Goal: Transaction & Acquisition: Download file/media

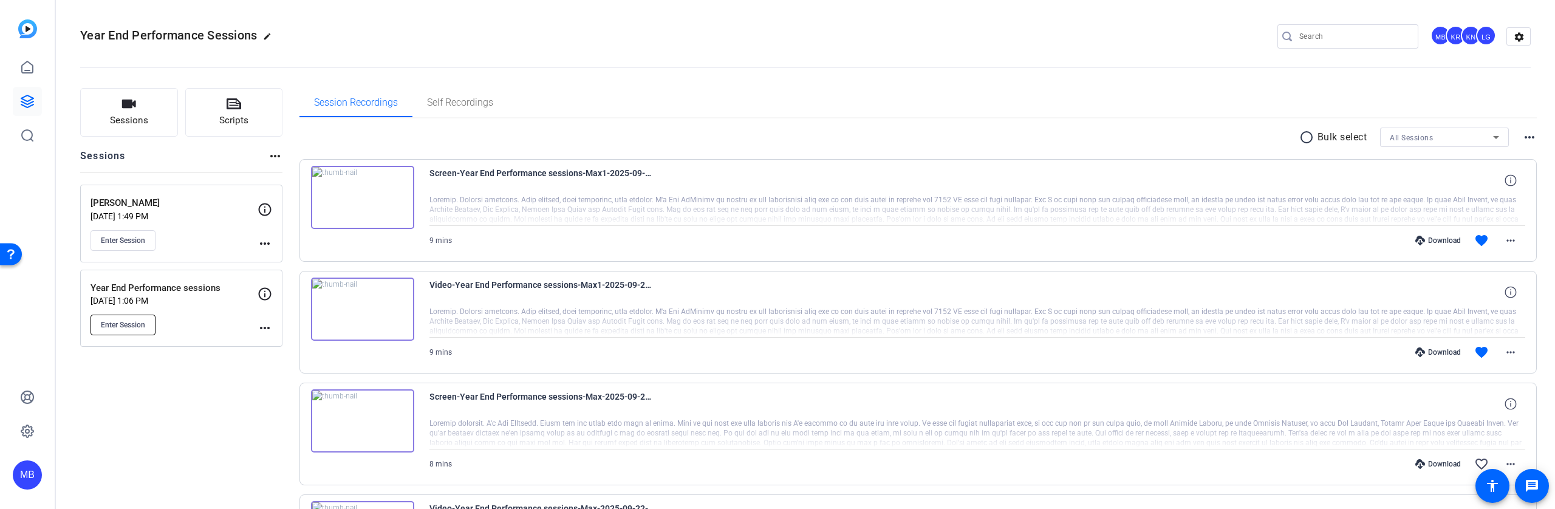
click at [129, 323] on span "Enter Session" at bounding box center [123, 325] width 44 height 10
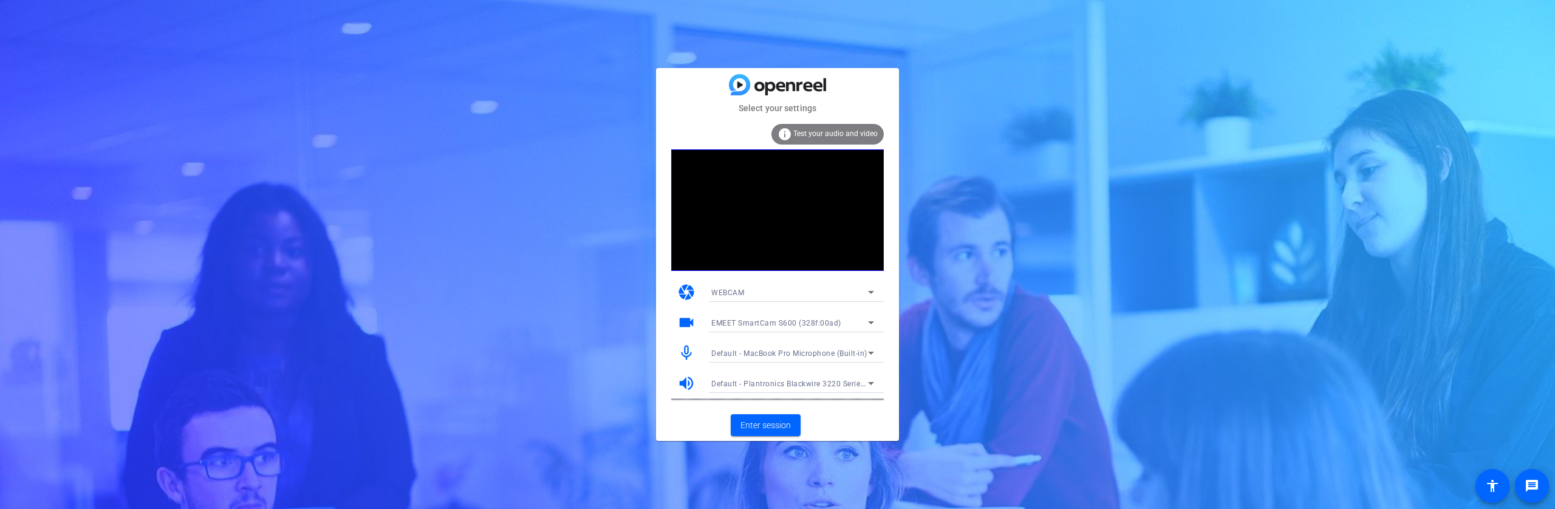
click at [773, 355] on span "Default - MacBook Pro Microphone (Built-in)" at bounding box center [789, 353] width 156 height 9
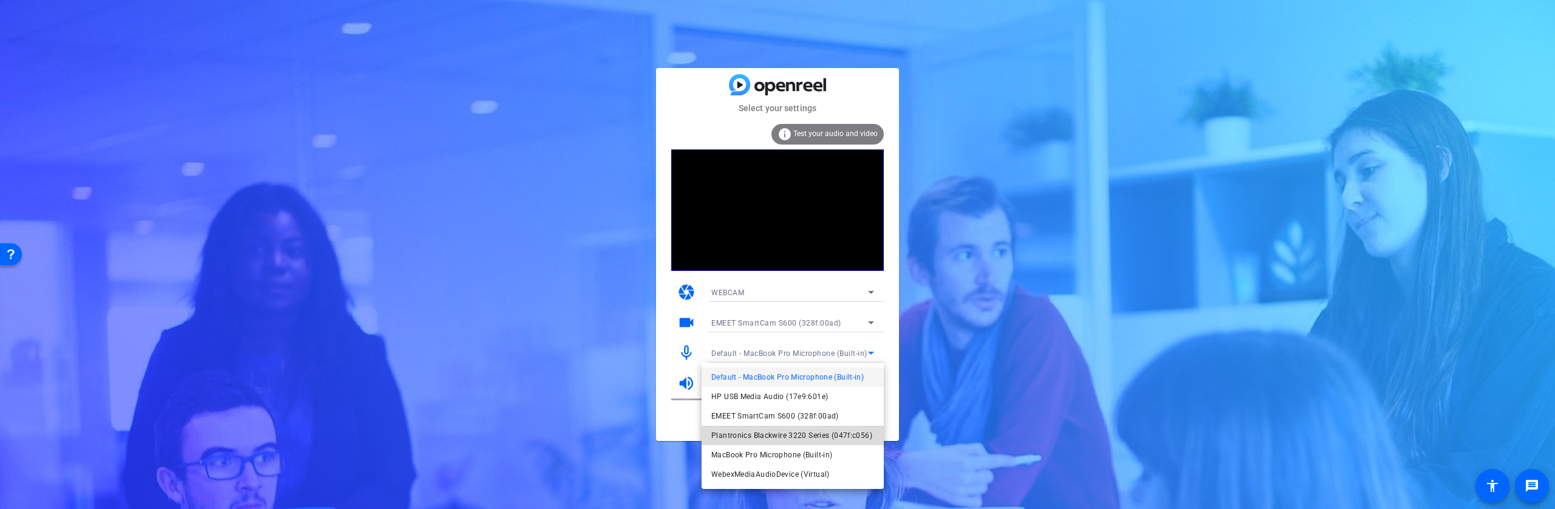
click at [740, 432] on span "Plantronics Blackwire 3220 Series (047f:c056)" at bounding box center [791, 435] width 161 height 15
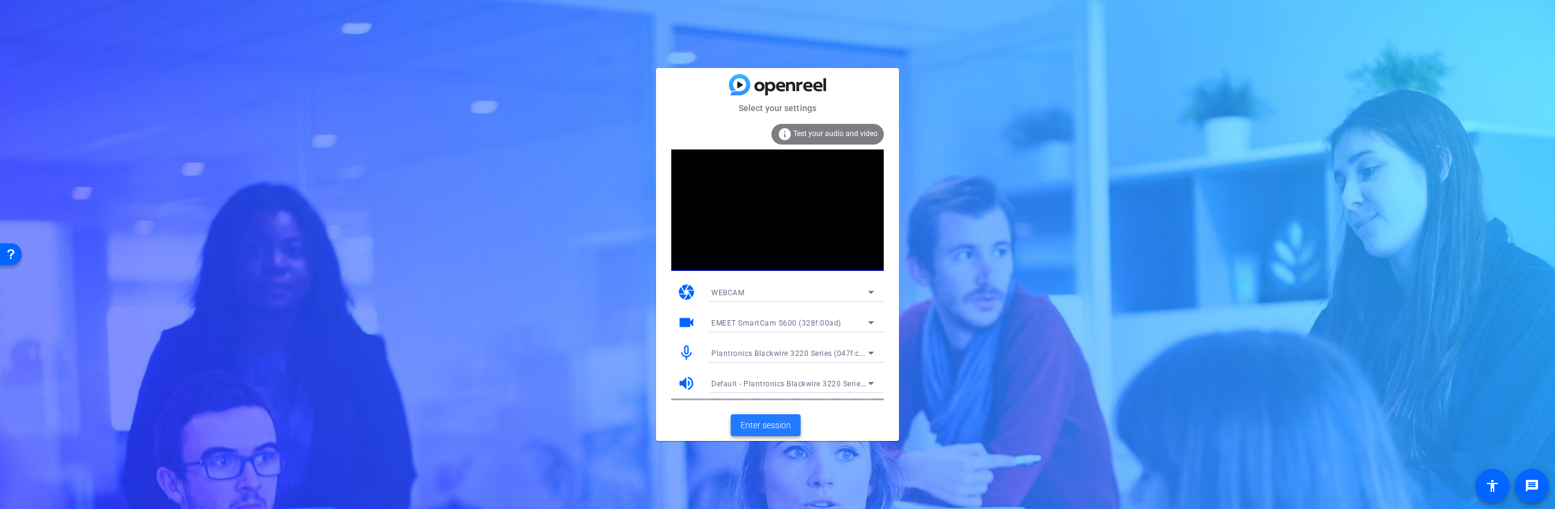
click at [762, 427] on span "Enter session" at bounding box center [765, 425] width 50 height 13
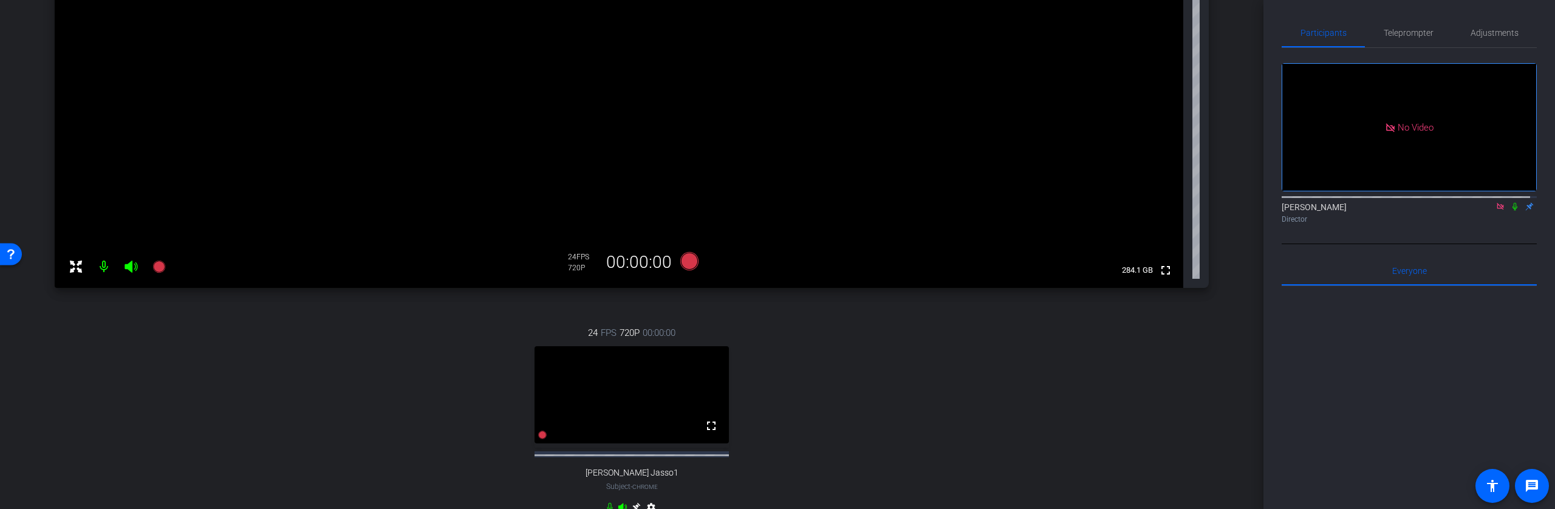
scroll to position [335, 0]
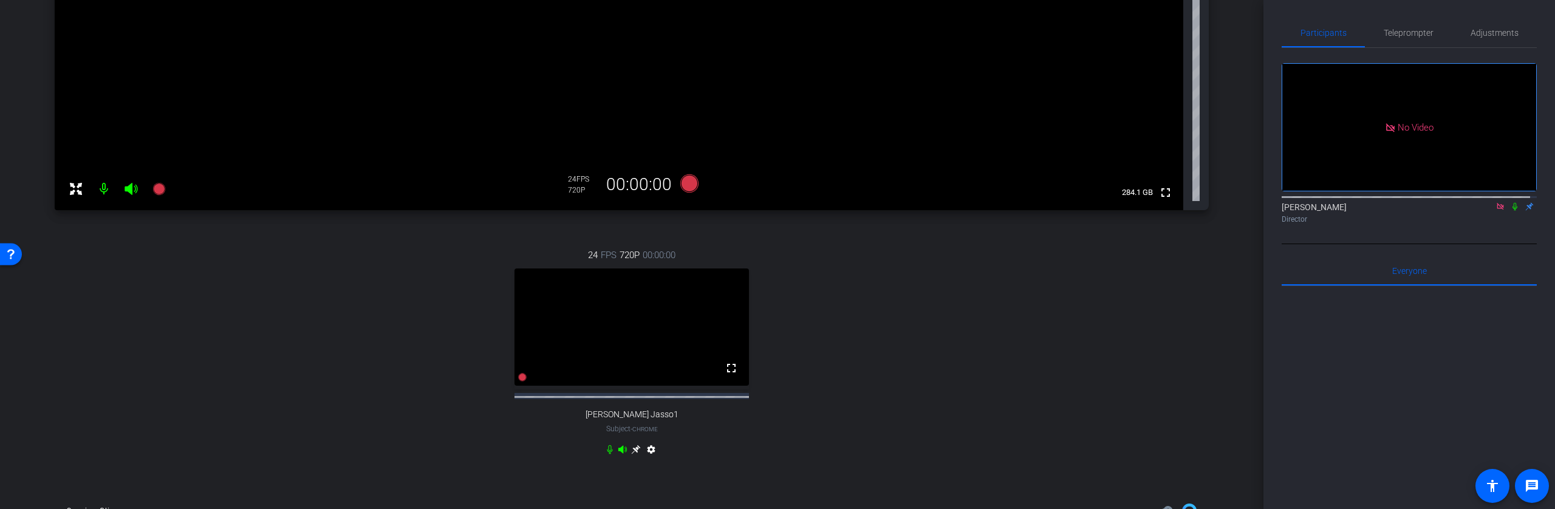
click at [633, 454] on icon at bounding box center [635, 449] width 9 height 9
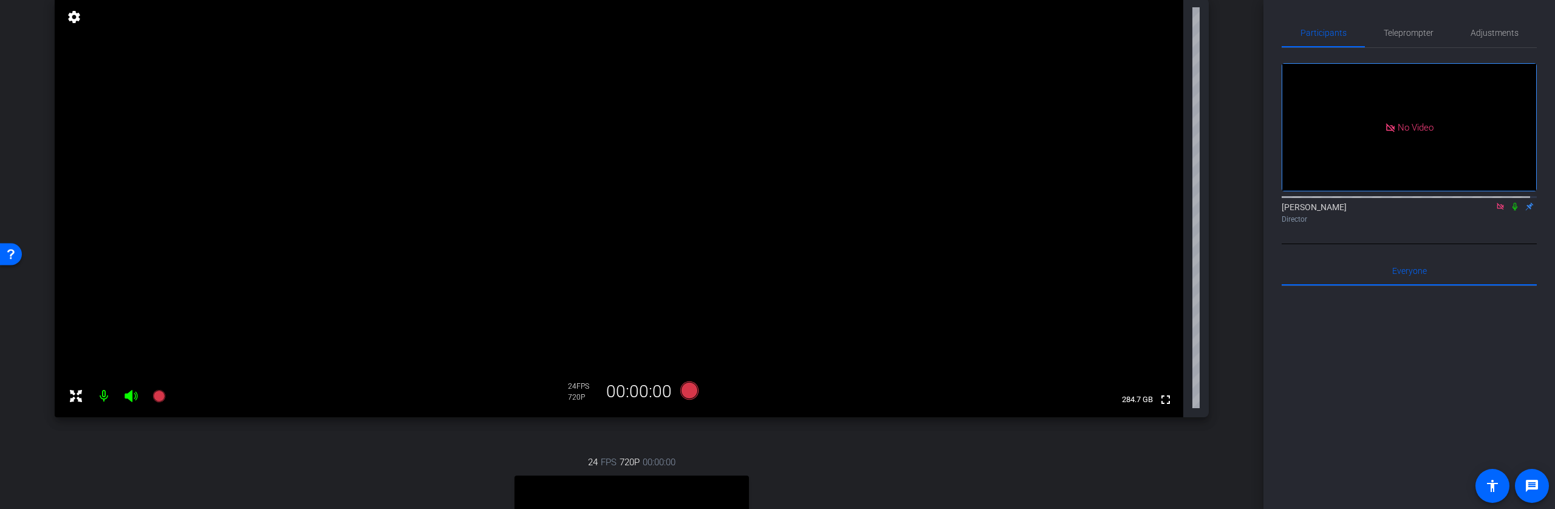
scroll to position [130, 0]
click at [1507, 32] on span "Adjustments" at bounding box center [1495, 33] width 48 height 9
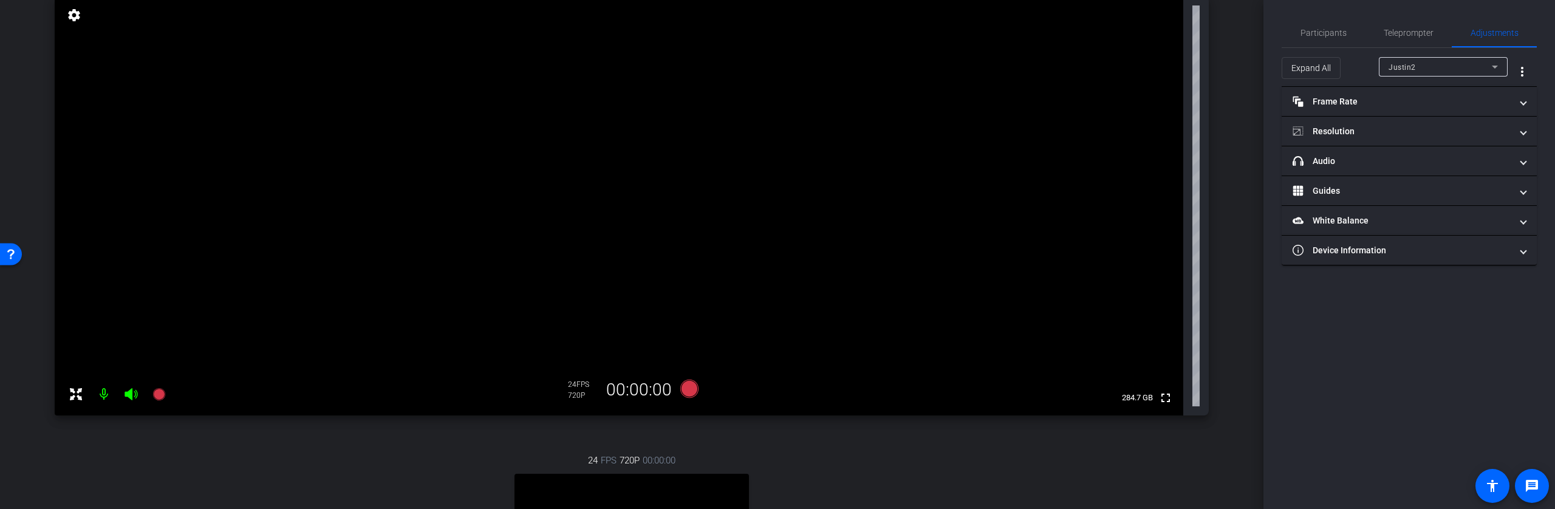
drag, startPoint x: 1446, startPoint y: 50, endPoint x: 1444, endPoint y: 63, distance: 12.8
click at [1446, 52] on div "Expand All Justin2 more_vert" at bounding box center [1409, 67] width 255 height 39
click at [1445, 63] on div "Justin2" at bounding box center [1440, 67] width 103 height 15
drag, startPoint x: 1438, startPoint y: 92, endPoint x: 1432, endPoint y: 111, distance: 19.8
click at [1432, 111] on span "Marlyn Jasso1" at bounding box center [1434, 110] width 91 height 15
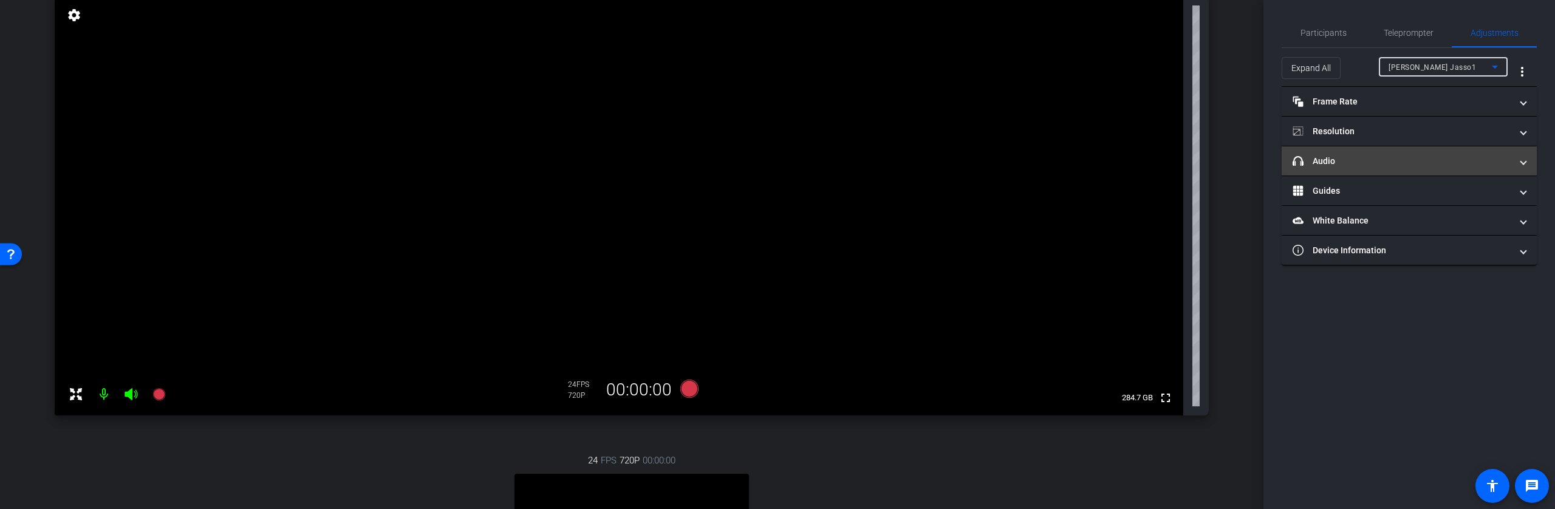
click at [1376, 166] on mat-panel-title "headphone icon Audio" at bounding box center [1402, 161] width 219 height 13
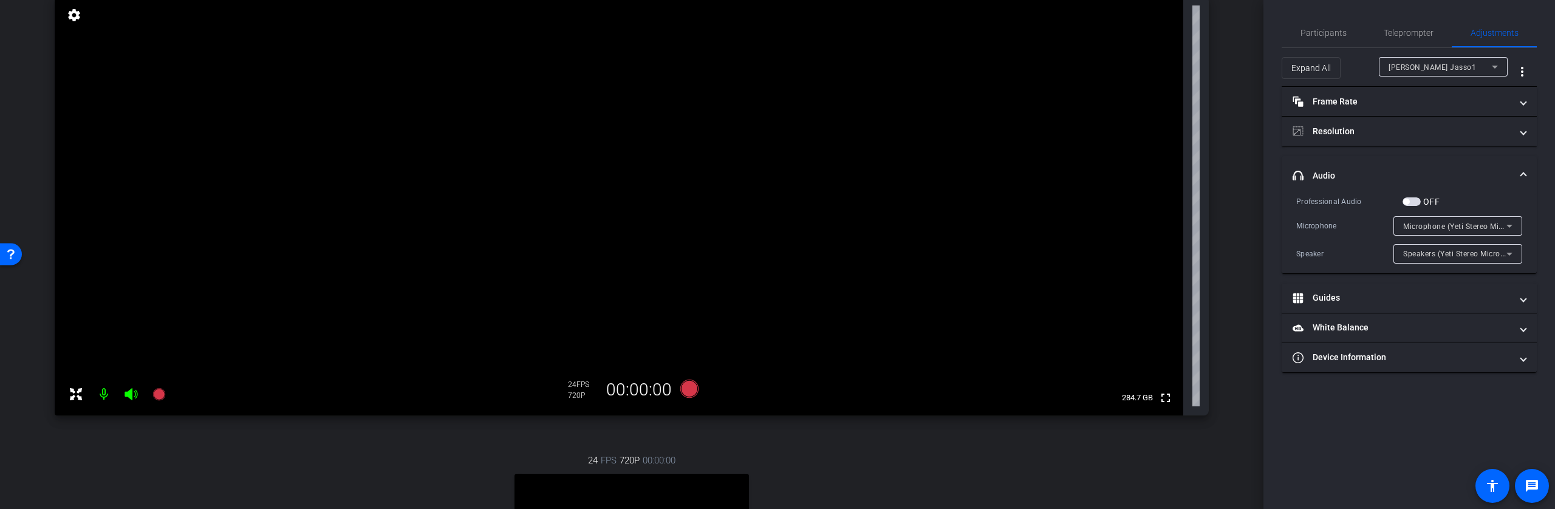
click at [1489, 250] on span "Speakers (Yeti Stereo Microphone)" at bounding box center [1464, 253] width 122 height 10
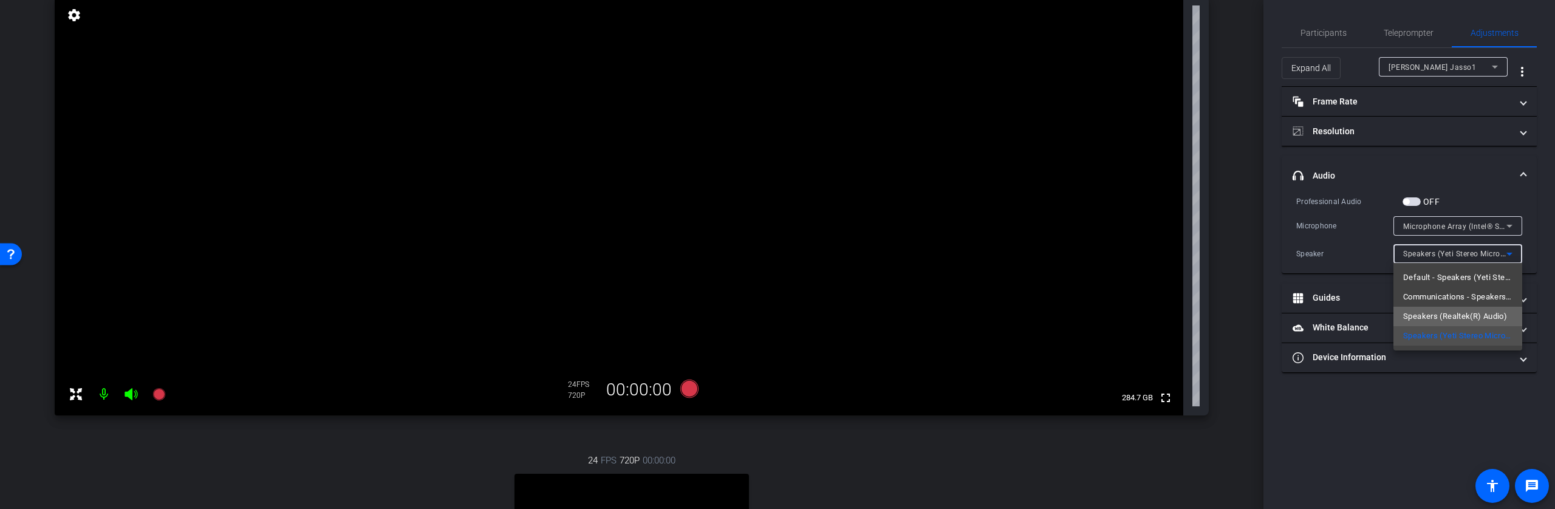
click at [1420, 315] on span "Speakers (Realtek(R) Audio)" at bounding box center [1455, 316] width 104 height 15
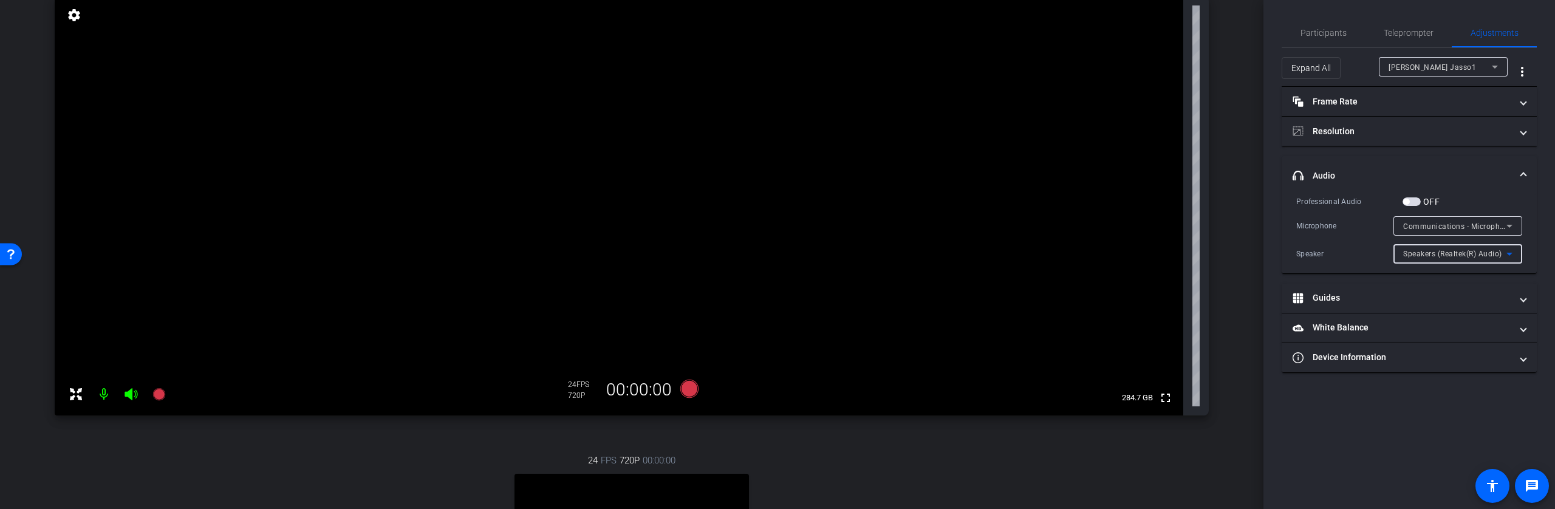
click at [1512, 222] on icon at bounding box center [1509, 226] width 15 height 15
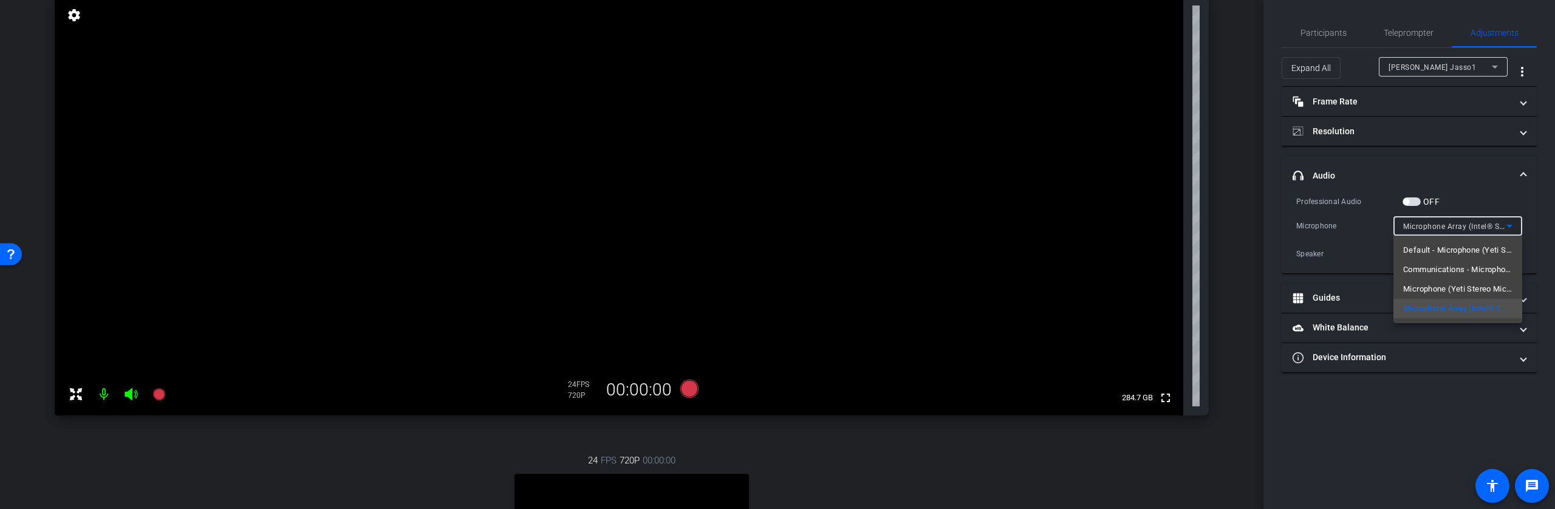
click at [1526, 220] on div at bounding box center [777, 254] width 1555 height 509
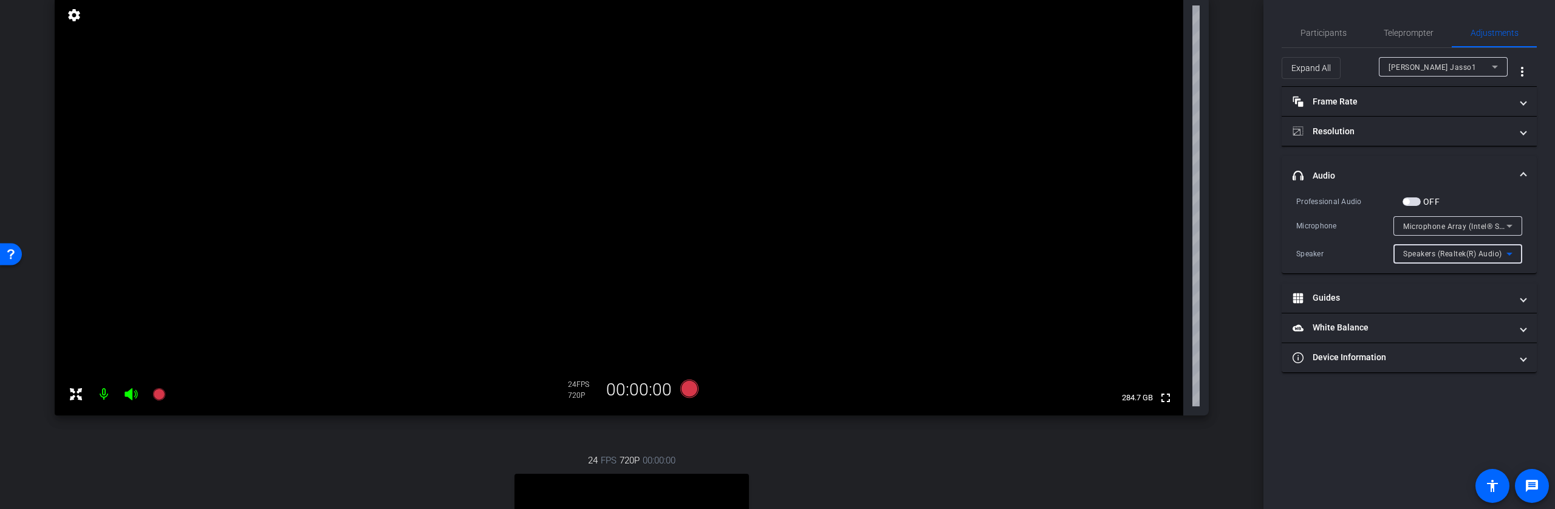
click at [1511, 253] on icon at bounding box center [1509, 254] width 15 height 15
click at [1480, 294] on span "Communications - Speakers (Yeti Stereo Microphone)" at bounding box center [1457, 297] width 109 height 15
click at [1510, 255] on icon at bounding box center [1509, 254] width 6 height 3
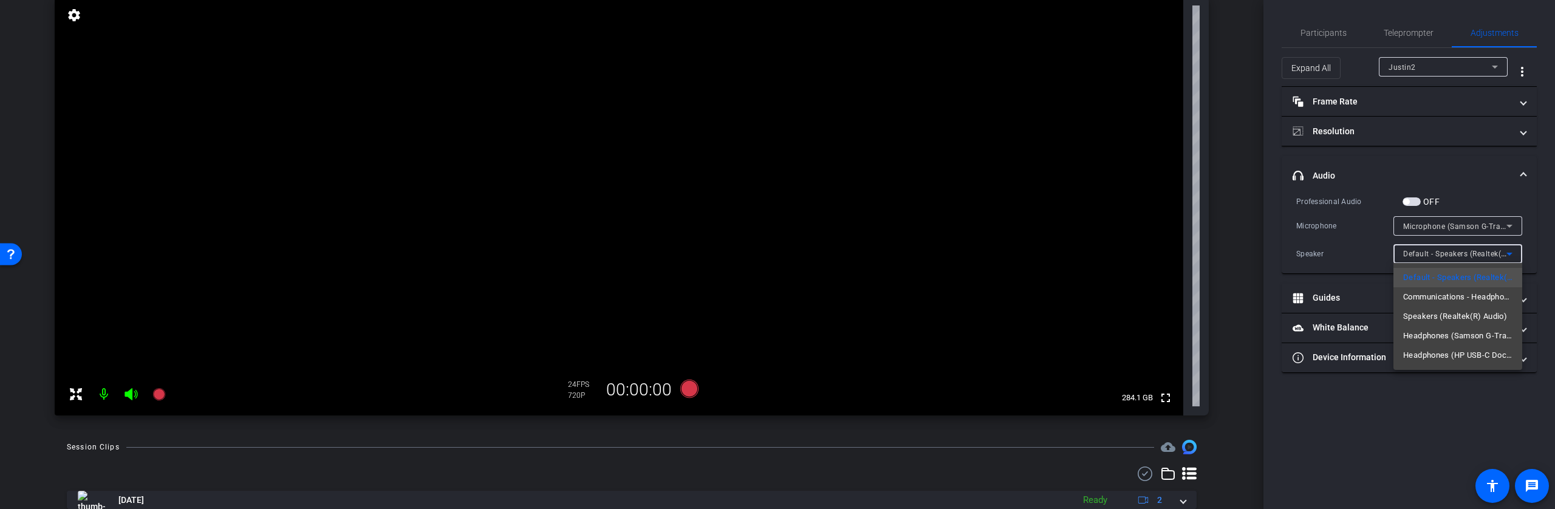
click at [1270, 202] on div at bounding box center [777, 254] width 1555 height 509
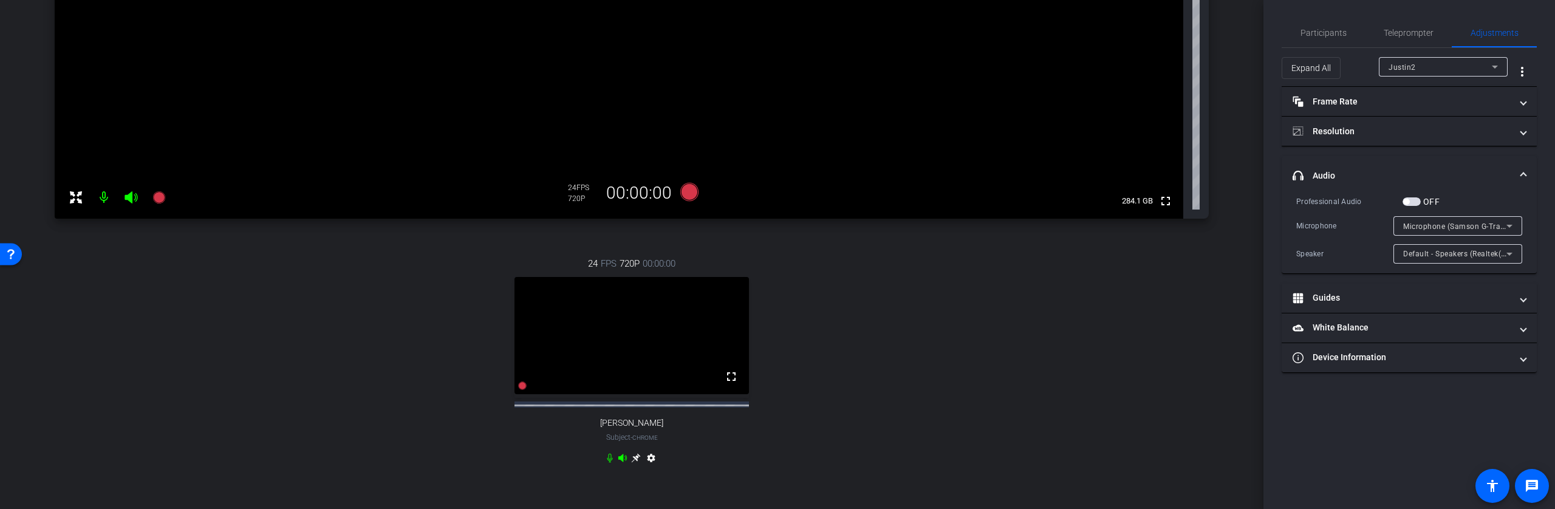
scroll to position [364, 0]
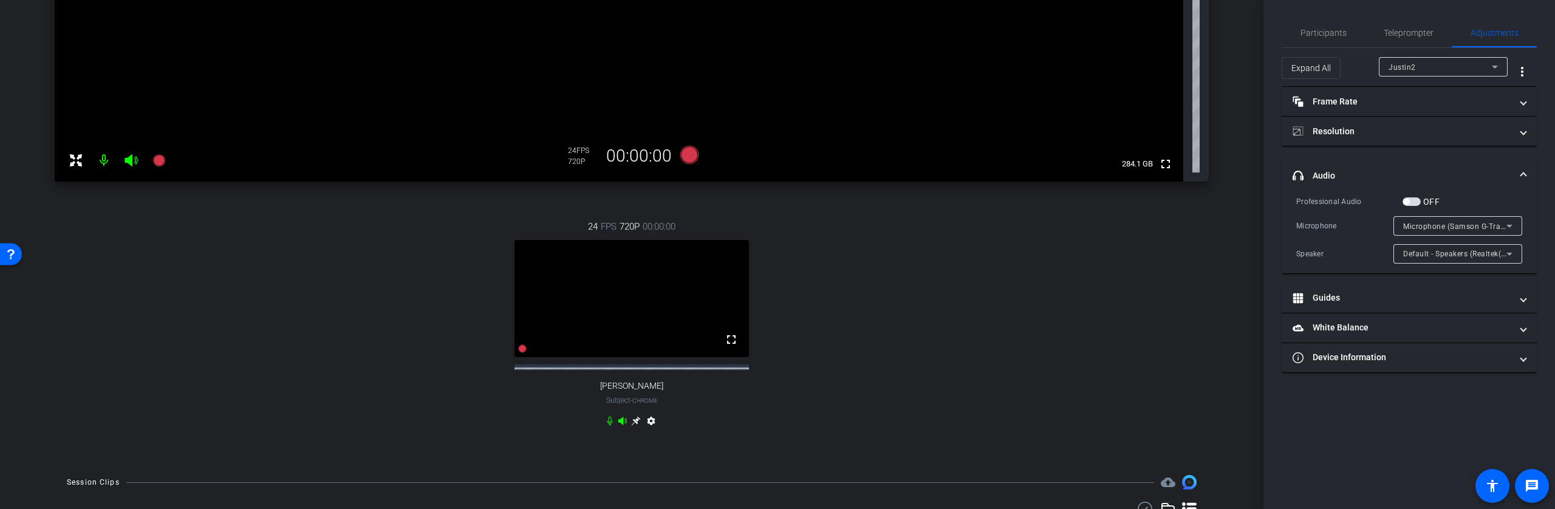
click at [1484, 64] on div "Justin2" at bounding box center [1440, 67] width 103 height 15
click at [1447, 106] on mat-option "Marlyn Jasso" at bounding box center [1443, 110] width 129 height 19
type input "11000"
click at [1503, 252] on icon at bounding box center [1509, 254] width 15 height 15
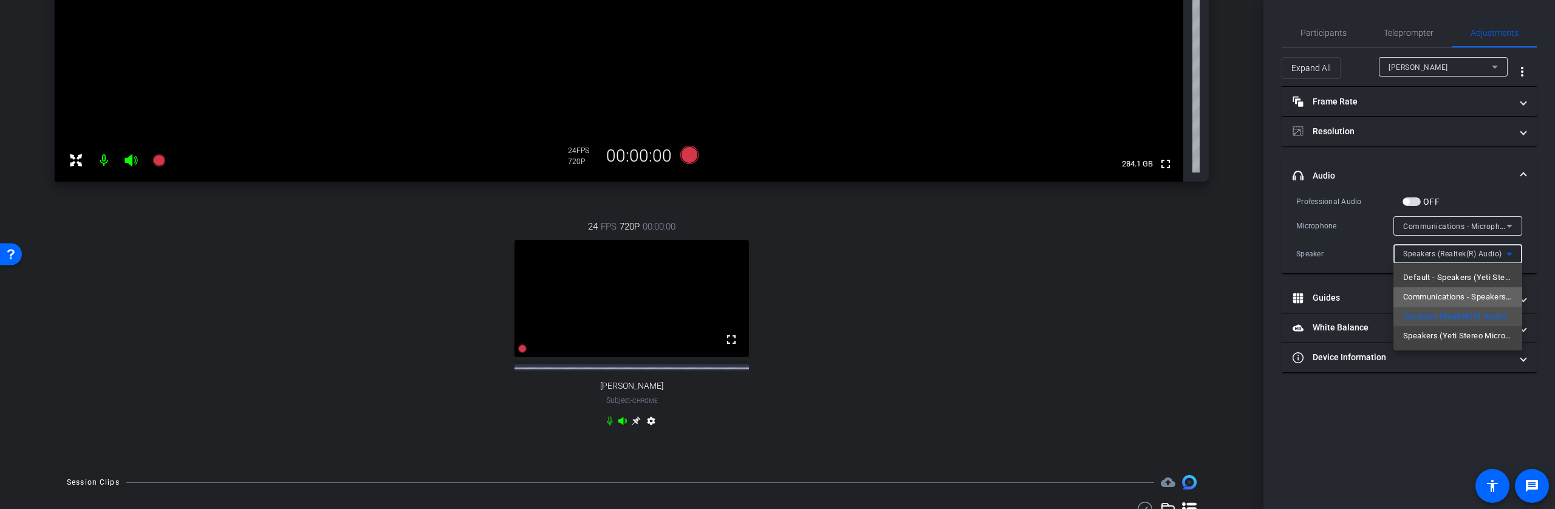
click at [1431, 299] on span "Communications - Speakers (Yeti Stereo Microphone)" at bounding box center [1457, 297] width 109 height 15
click at [1511, 251] on icon at bounding box center [1509, 254] width 15 height 15
click at [1482, 340] on span "Speakers (Yeti Stereo Microphone)" at bounding box center [1457, 336] width 109 height 15
click at [1512, 253] on icon at bounding box center [1509, 254] width 15 height 15
click at [1488, 299] on span "Communications - Speakers (Yeti Stereo Microphone)" at bounding box center [1457, 297] width 109 height 15
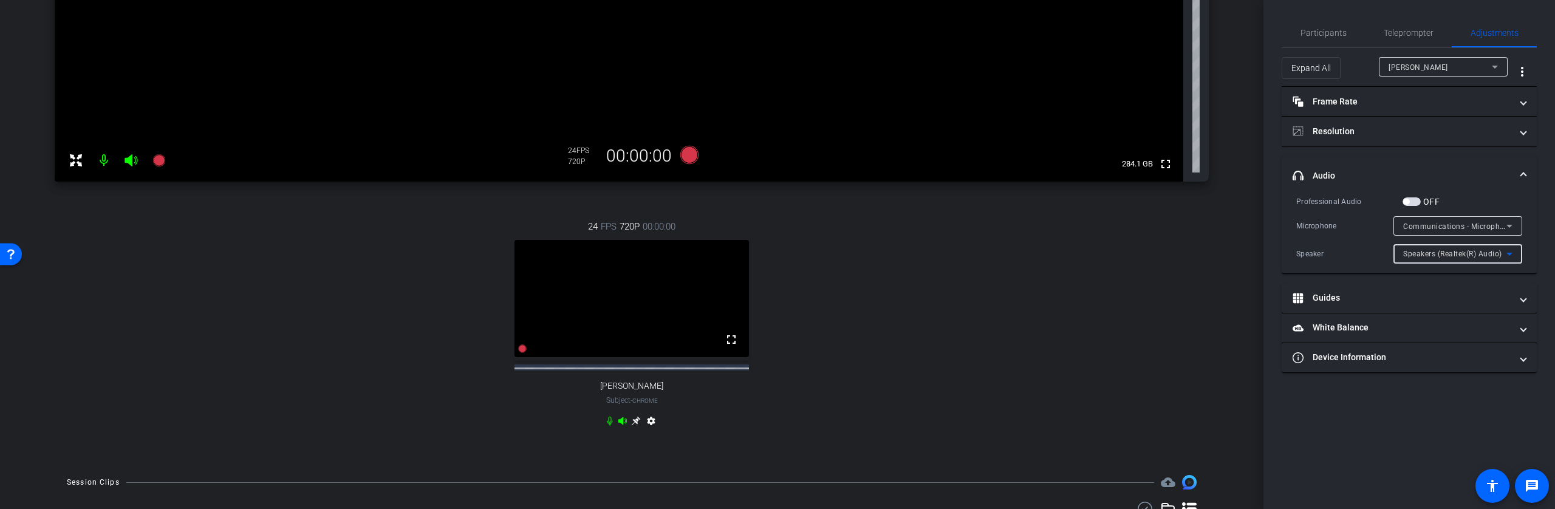
click at [1503, 224] on icon at bounding box center [1509, 226] width 15 height 15
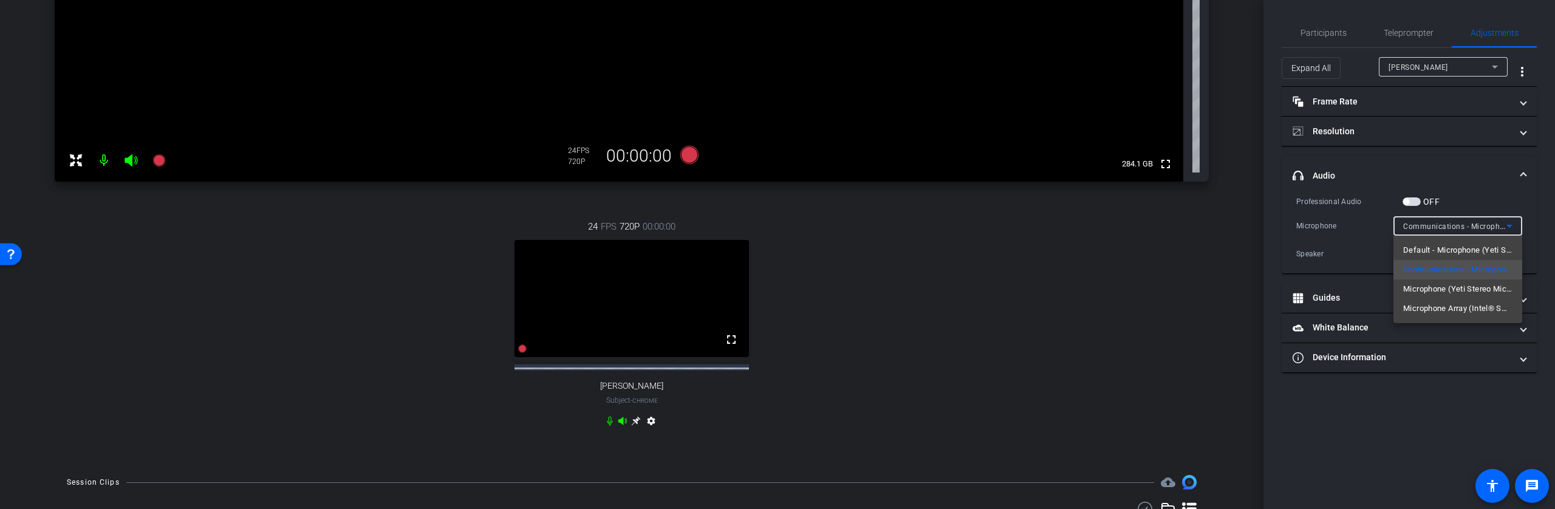
click at [1102, 369] on div at bounding box center [777, 254] width 1555 height 509
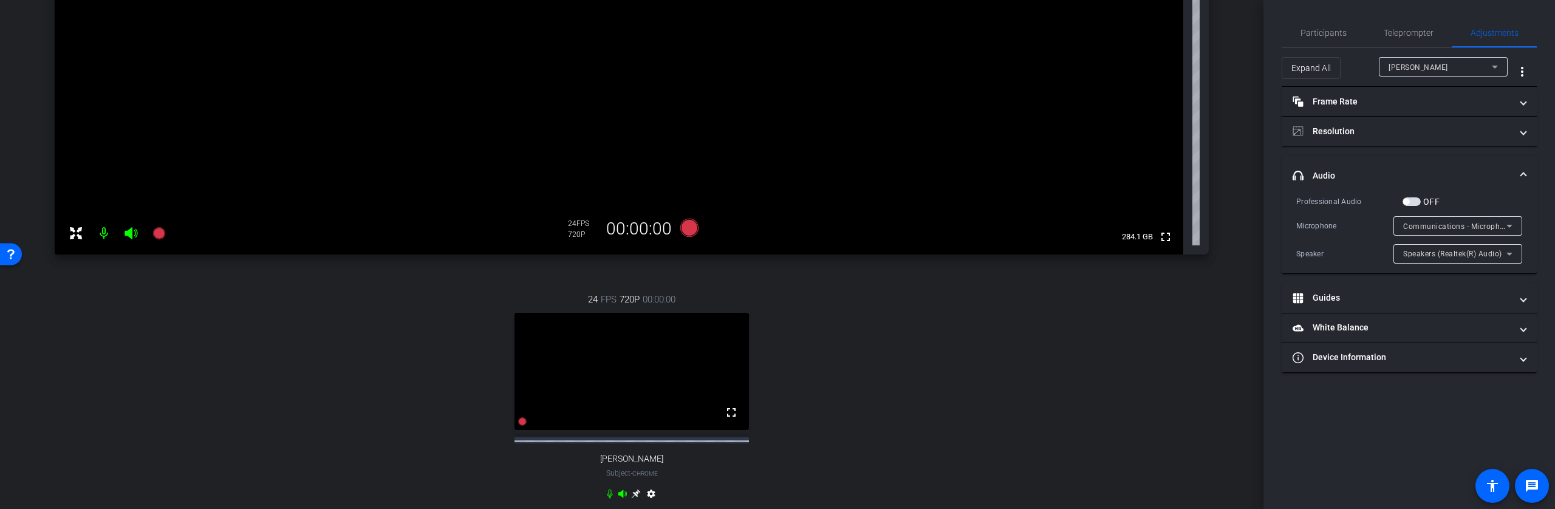
scroll to position [290, 0]
click at [1511, 258] on icon at bounding box center [1509, 254] width 15 height 15
click at [1234, 348] on div at bounding box center [777, 254] width 1555 height 509
click at [1505, 228] on icon at bounding box center [1509, 226] width 15 height 15
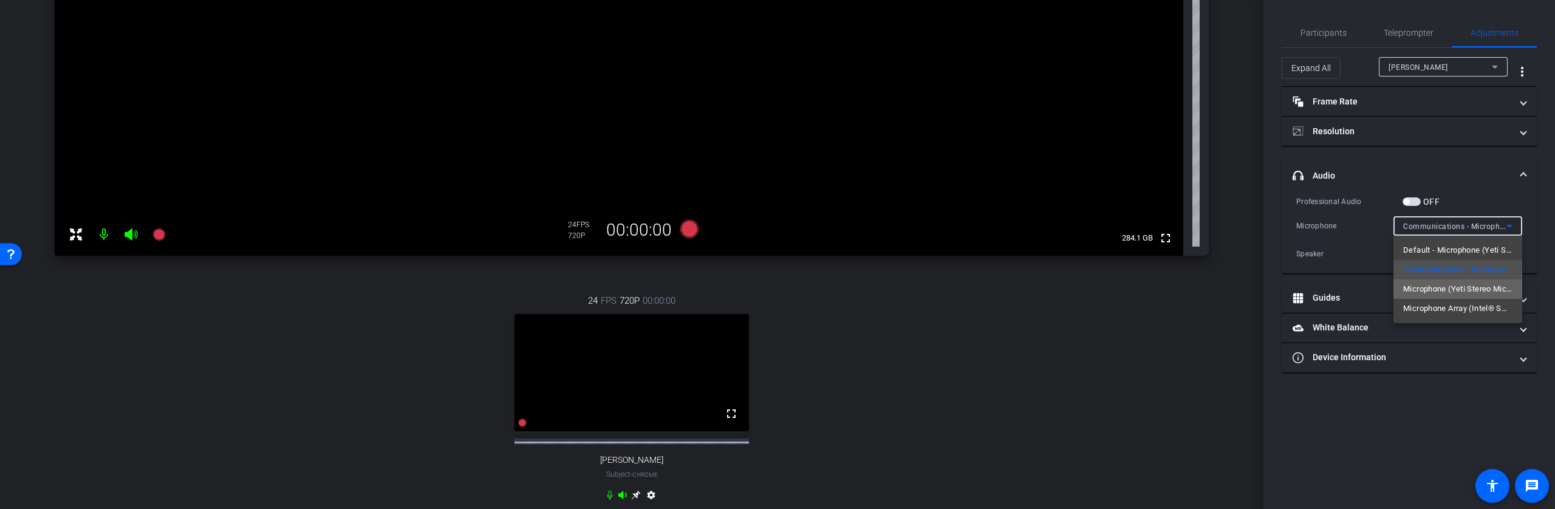
click at [1462, 289] on span "Microphone (Yeti Stereo Microphone)" at bounding box center [1457, 289] width 109 height 15
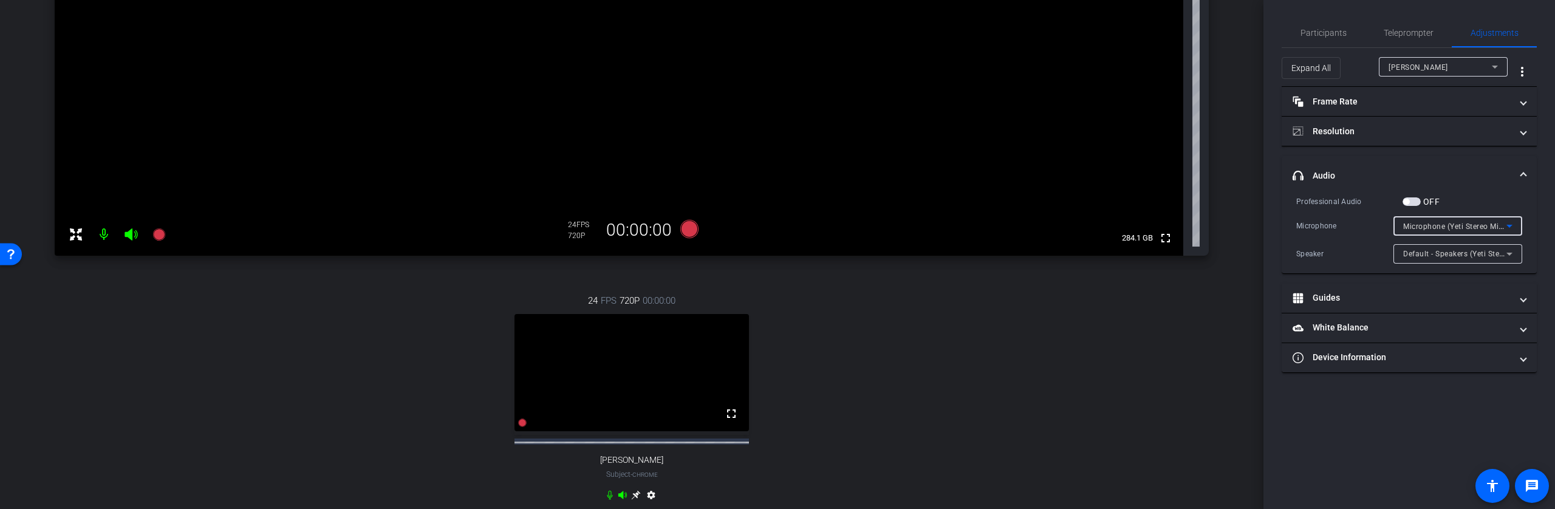
click at [1483, 252] on span "Default - Speakers (Yeti Stereo Microphone)" at bounding box center [1480, 253] width 154 height 10
click at [1471, 186] on div at bounding box center [777, 254] width 1555 height 509
click at [1522, 175] on span at bounding box center [1523, 175] width 5 height 13
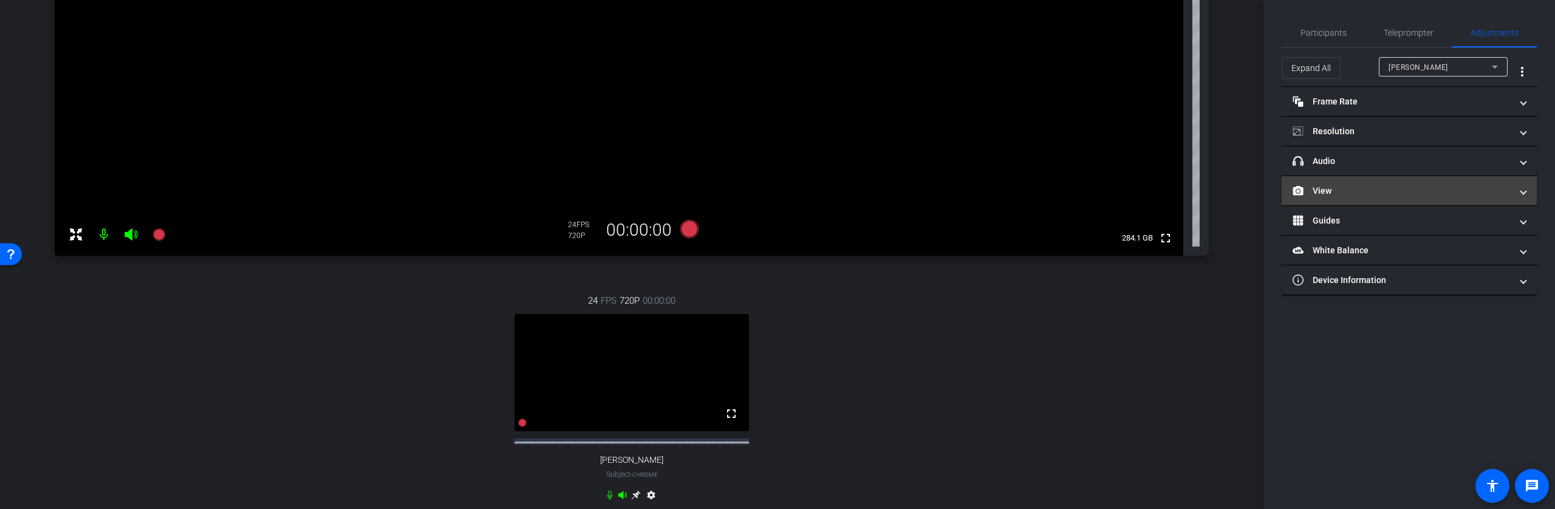
click at [1338, 188] on mat-panel-title "View" at bounding box center [1402, 191] width 219 height 13
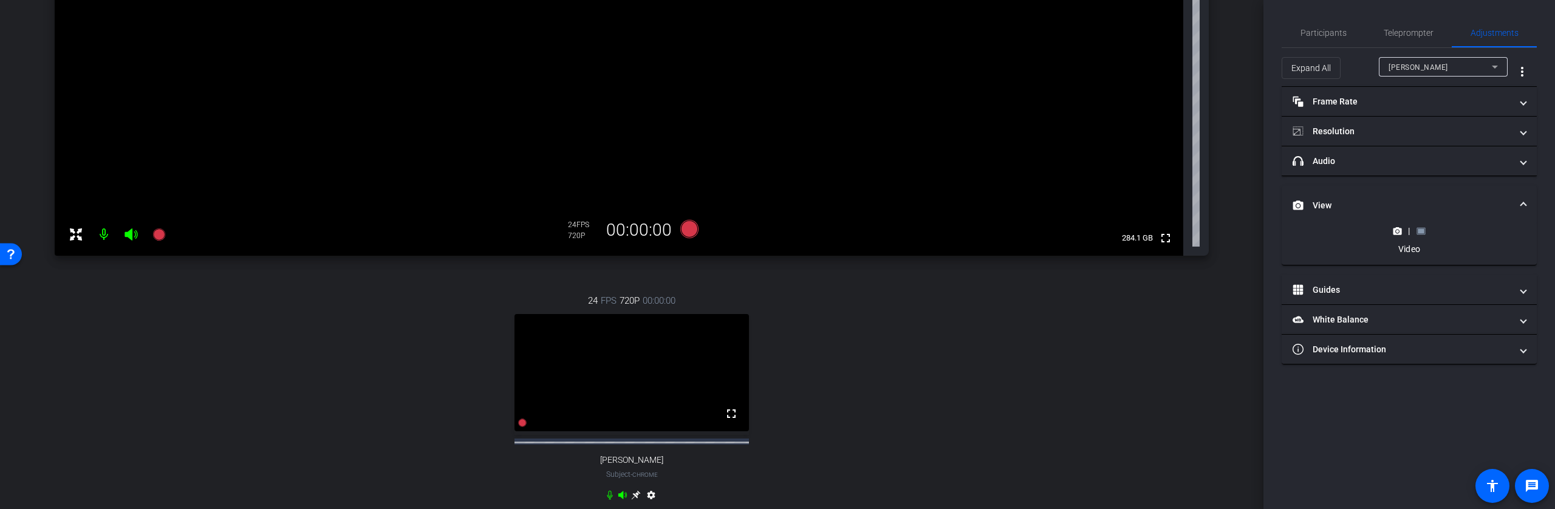
click at [1425, 232] on icon at bounding box center [1421, 231] width 9 height 9
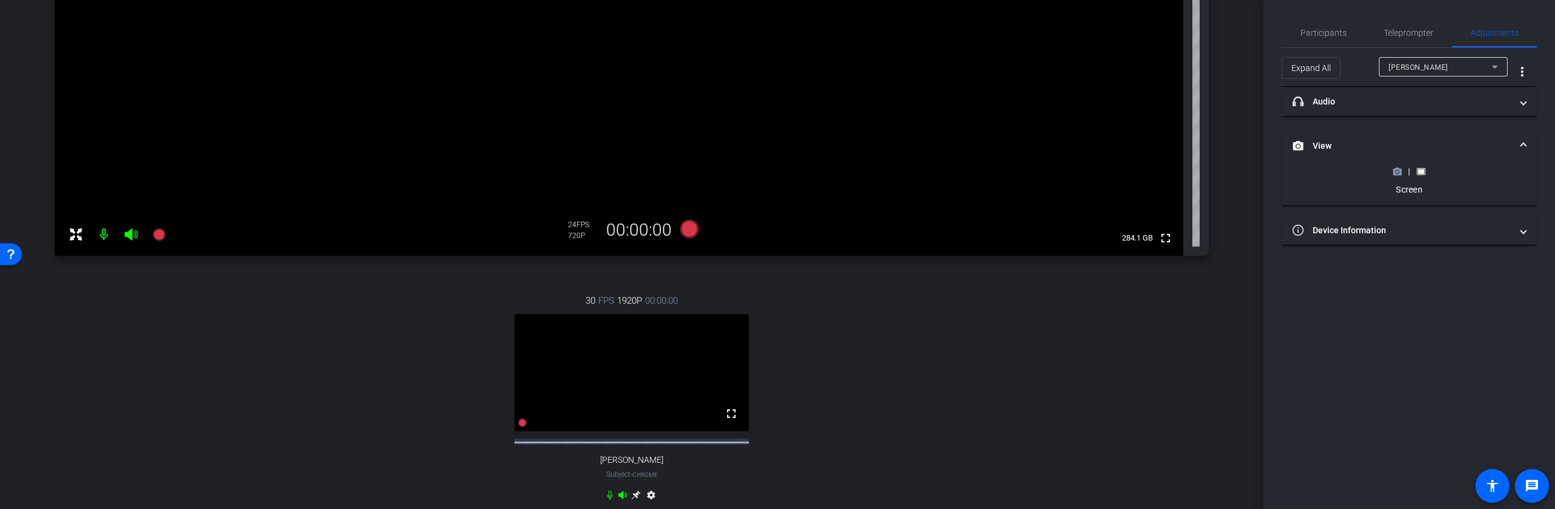
click at [1396, 172] on circle at bounding box center [1397, 171] width 3 height 3
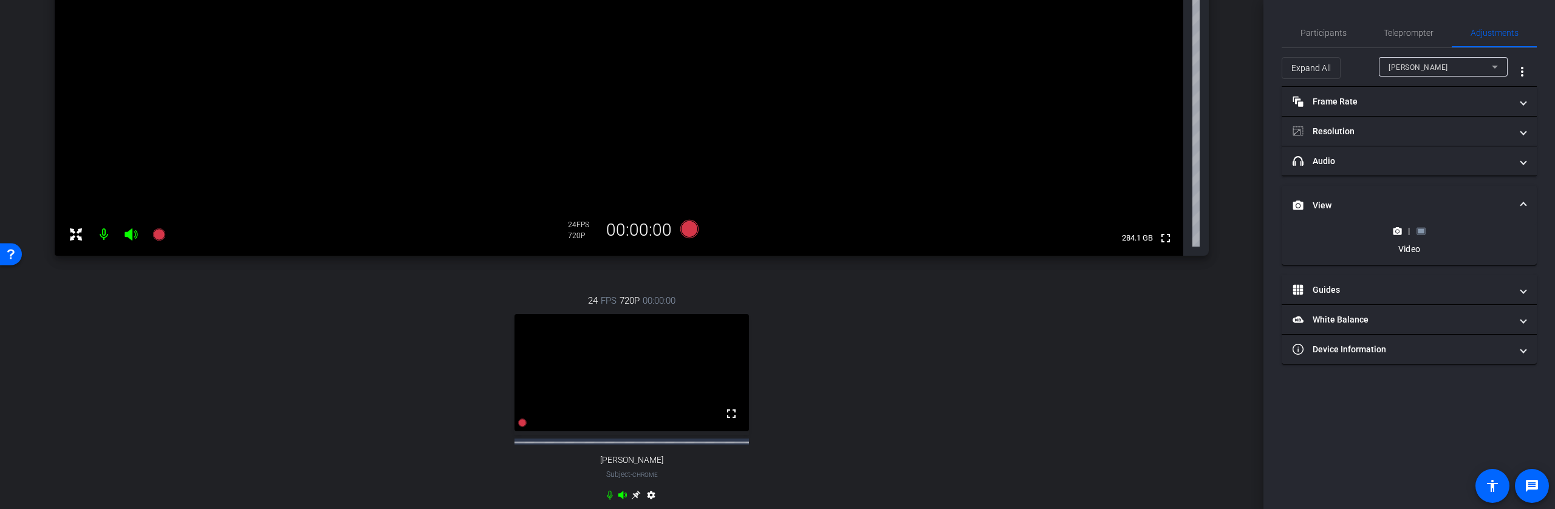
click at [1421, 233] on rect at bounding box center [1421, 230] width 7 height 5
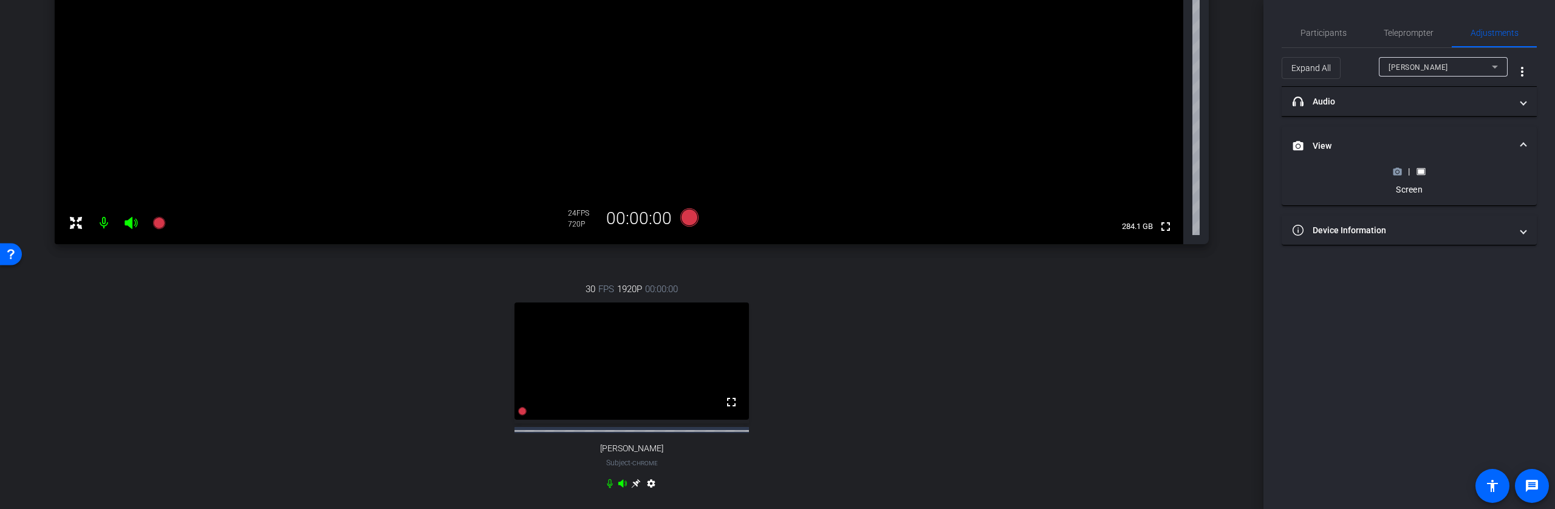
scroll to position [303, 0]
click at [631, 487] on icon at bounding box center [636, 482] width 10 height 10
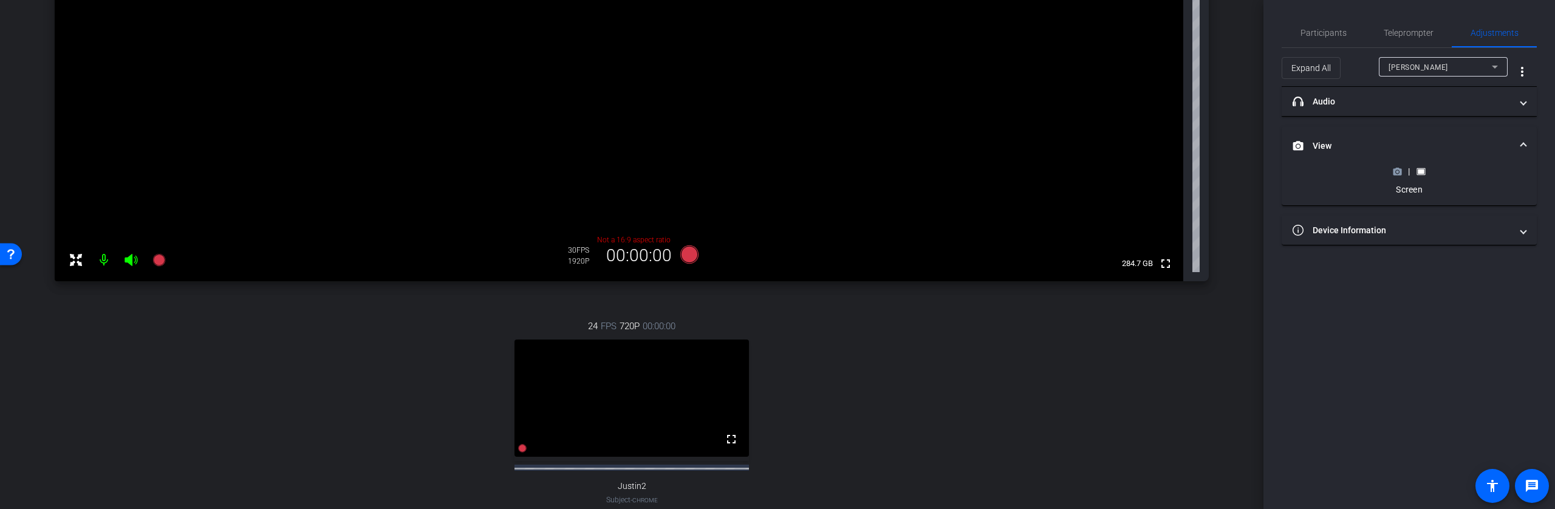
scroll to position [95, 0]
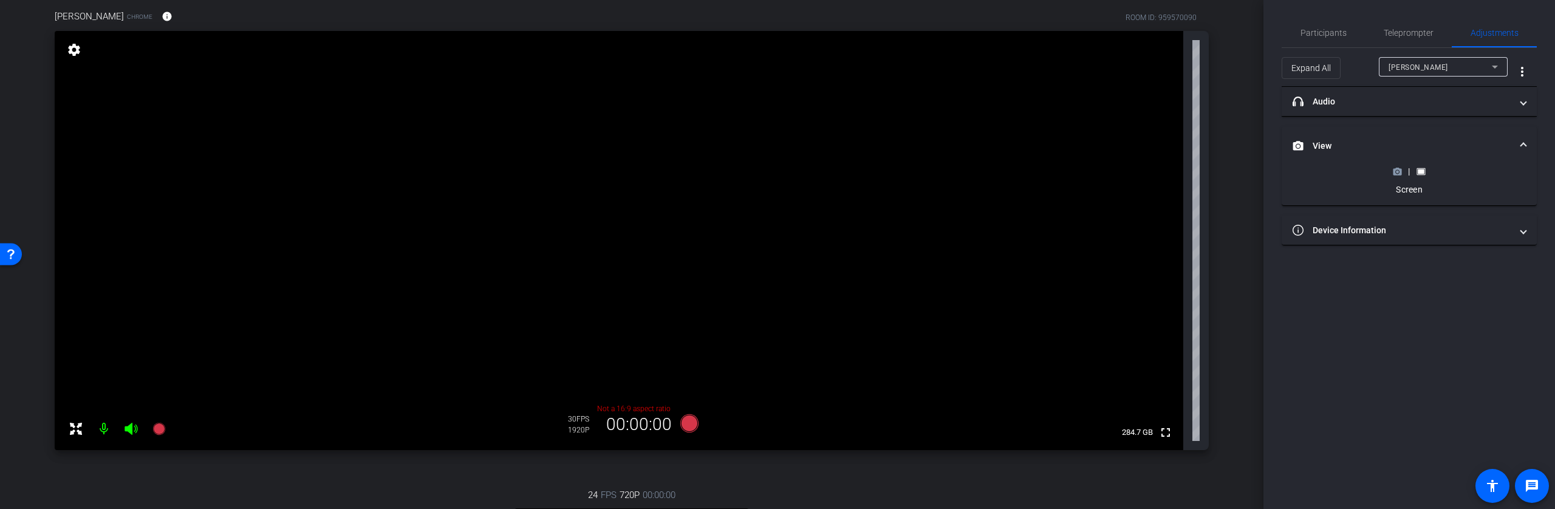
click at [1398, 169] on icon at bounding box center [1397, 171] width 9 height 9
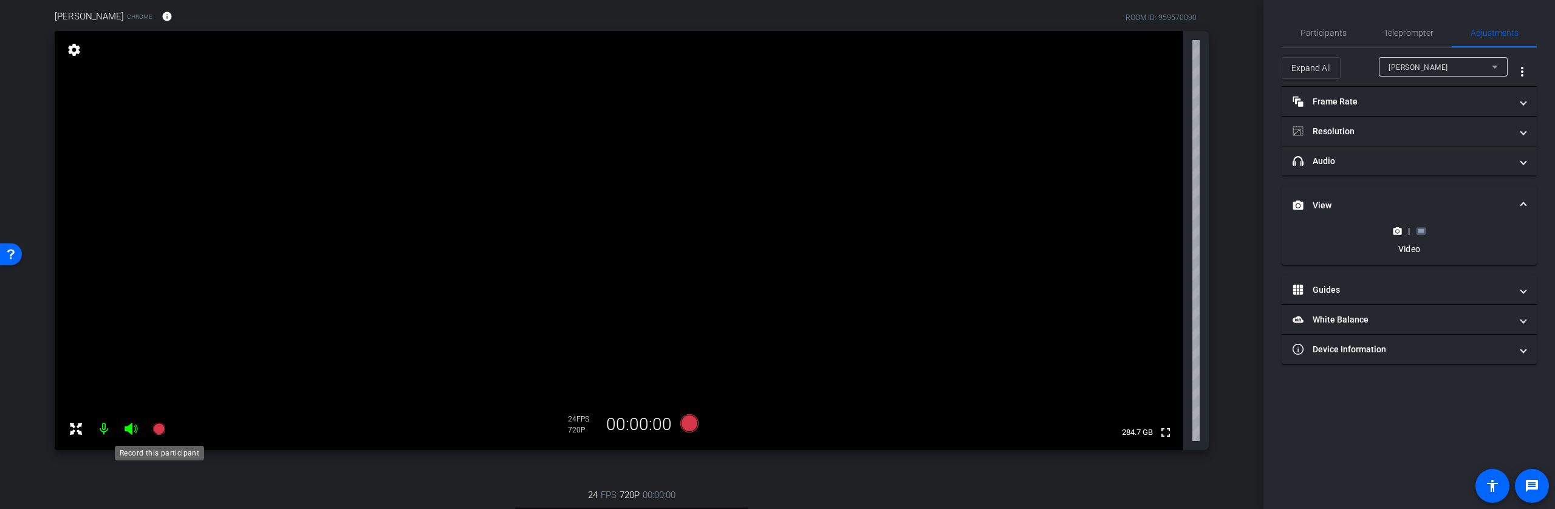
click at [159, 428] on icon at bounding box center [158, 429] width 12 height 12
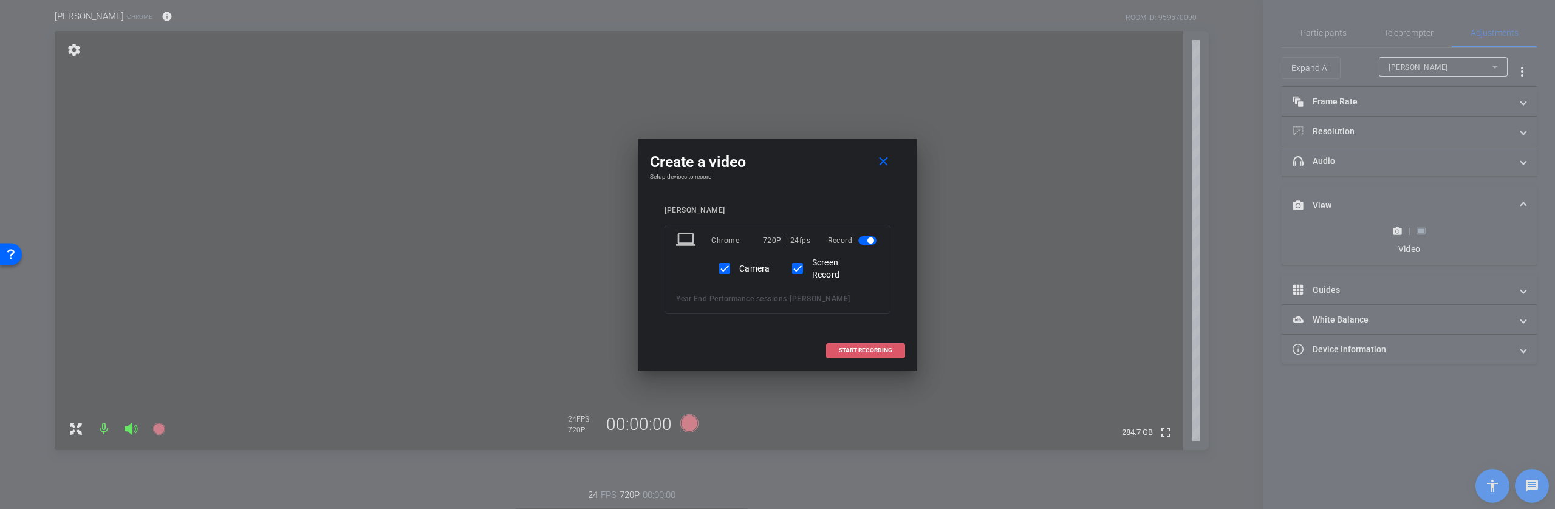
click at [860, 350] on span "START RECORDING" at bounding box center [865, 350] width 53 height 6
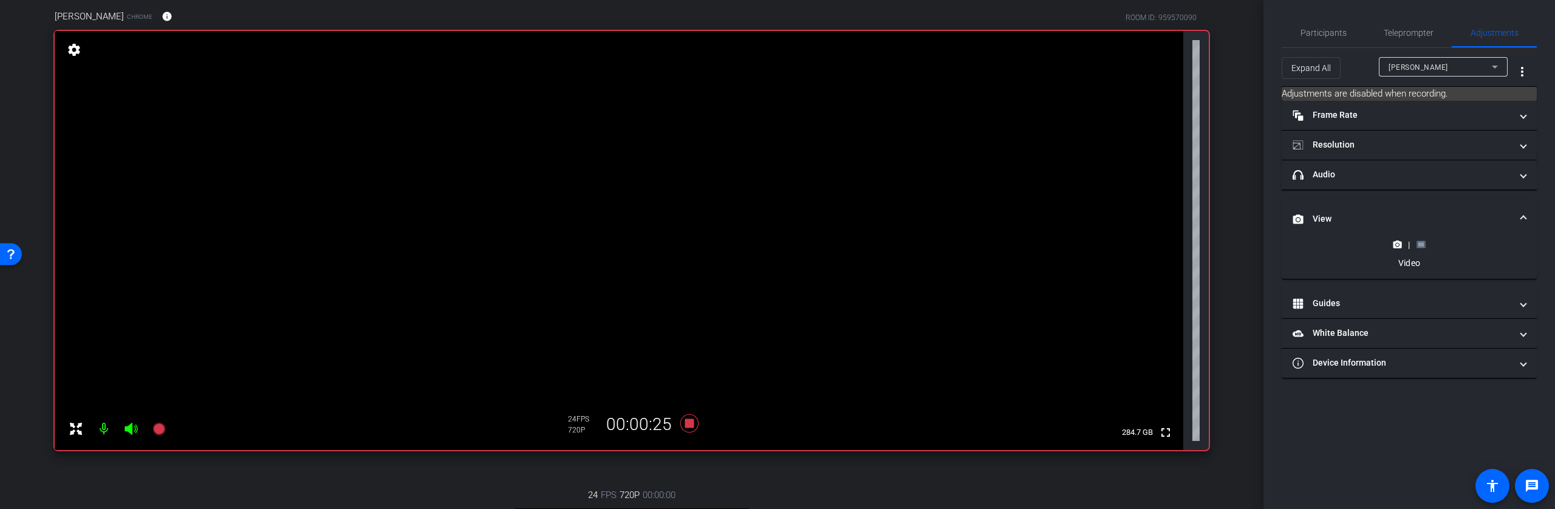
click at [1421, 247] on rect at bounding box center [1421, 244] width 7 height 5
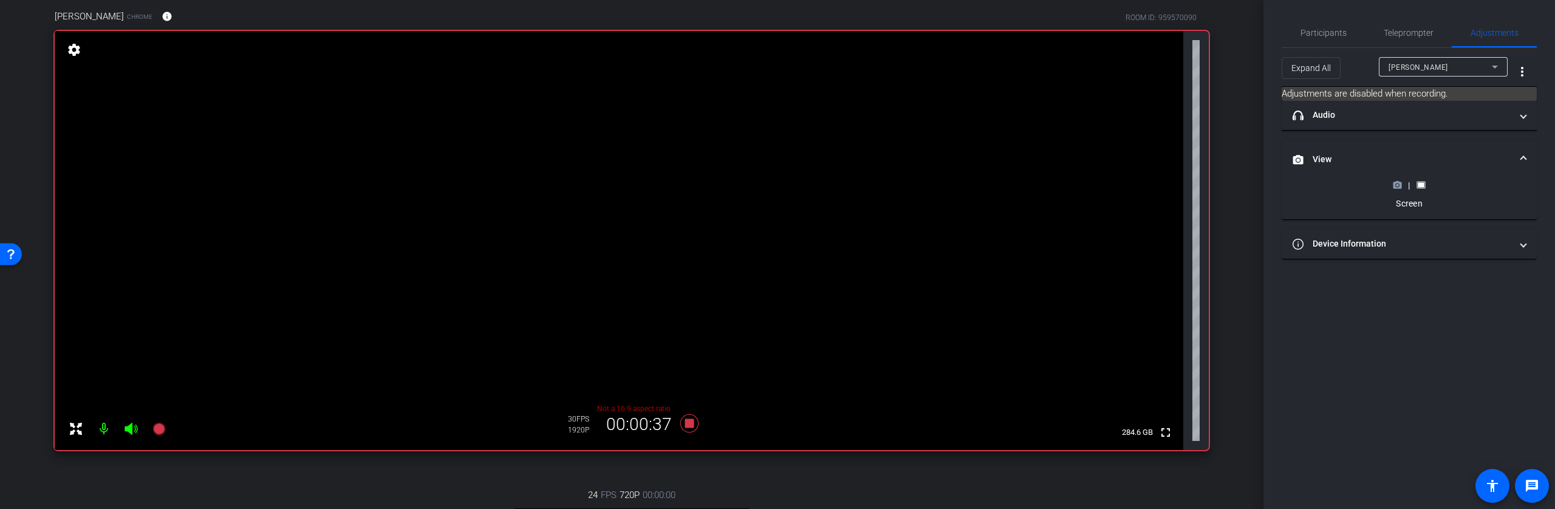
click at [1397, 185] on circle at bounding box center [1397, 185] width 3 height 3
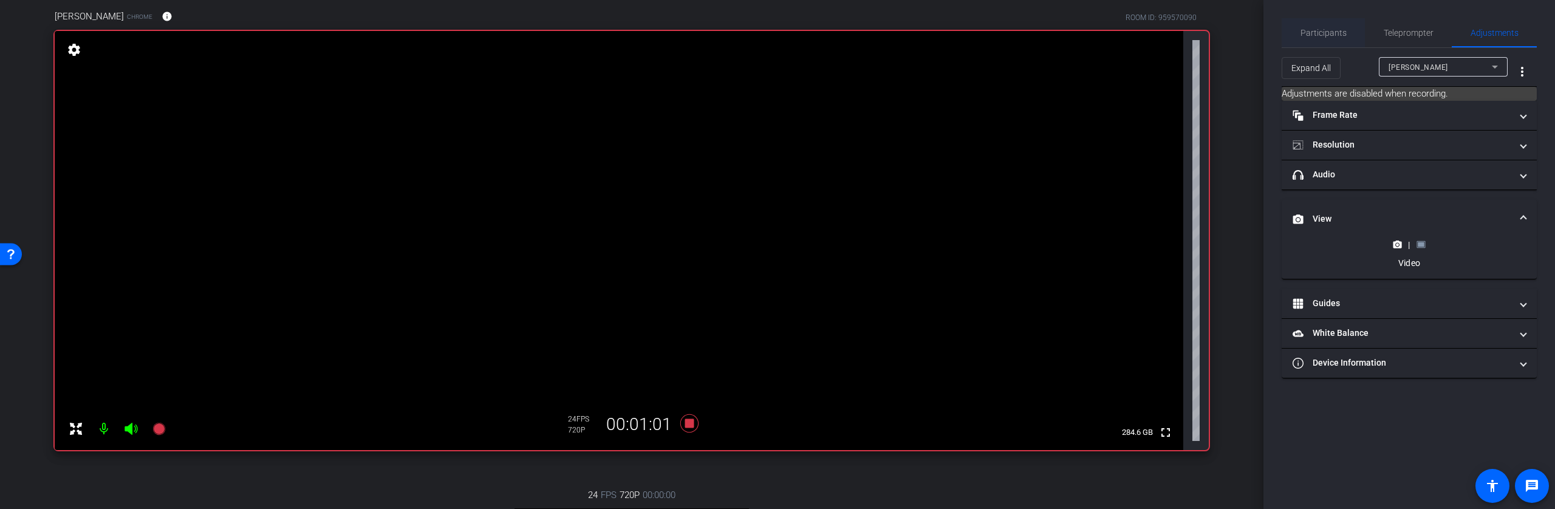
click at [1318, 30] on span "Participants" at bounding box center [1324, 33] width 46 height 9
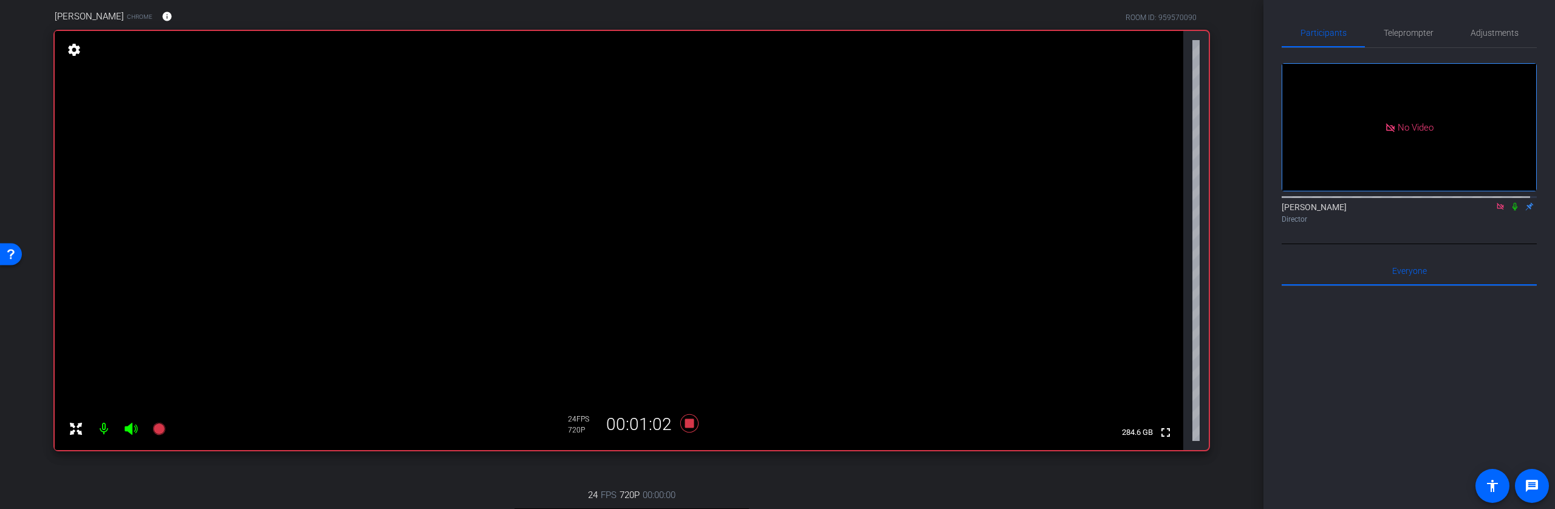
click at [1512, 203] on icon at bounding box center [1514, 207] width 5 height 8
click at [1413, 36] on span "Teleprompter" at bounding box center [1409, 33] width 50 height 9
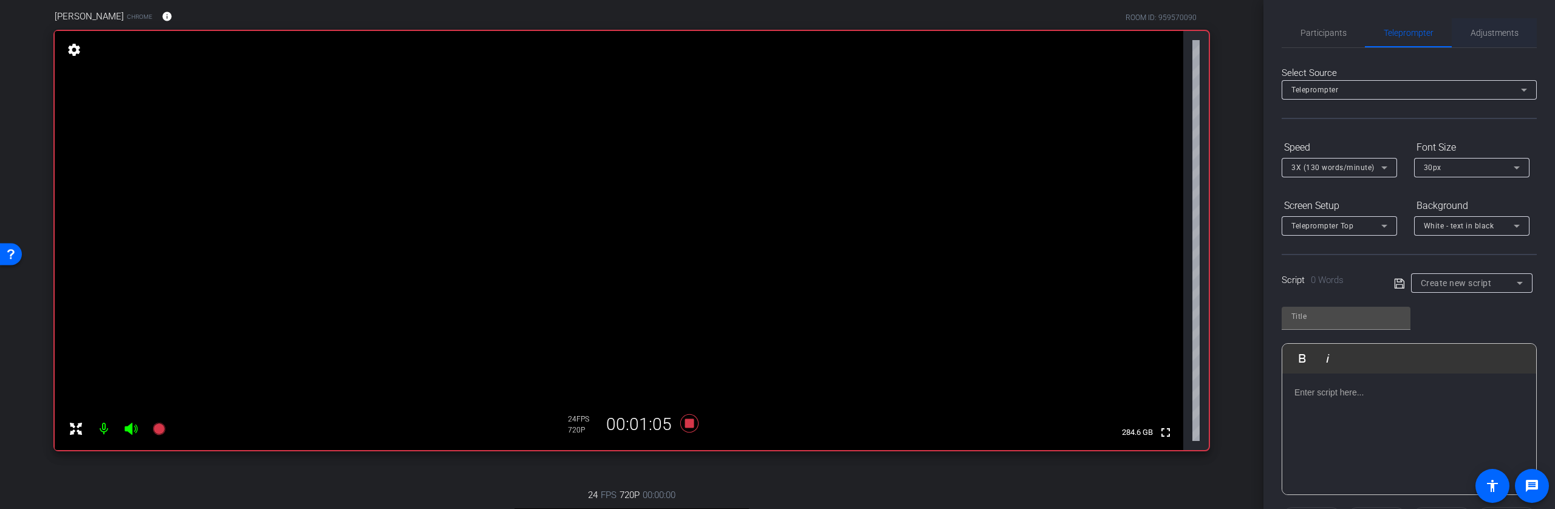
click at [1471, 35] on span "Adjustments" at bounding box center [1495, 33] width 48 height 9
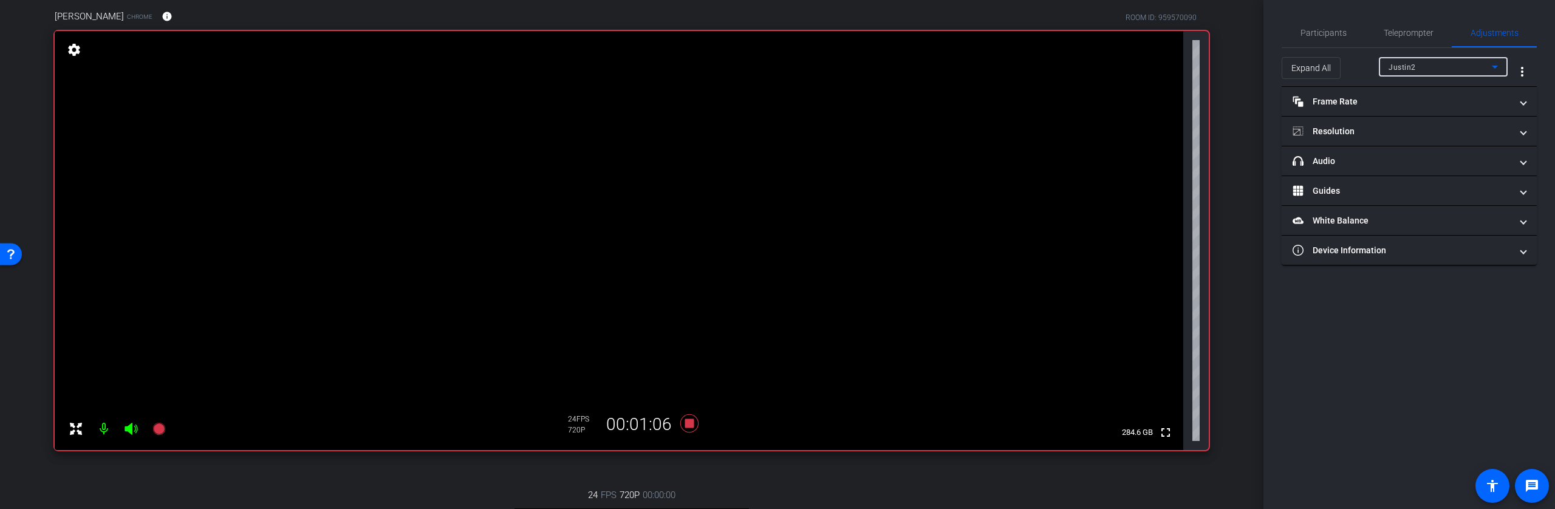
click at [1450, 69] on div "Justin2" at bounding box center [1440, 67] width 103 height 15
click at [1440, 108] on mat-option "Marlyn Jasso" at bounding box center [1443, 110] width 129 height 19
type input "11000"
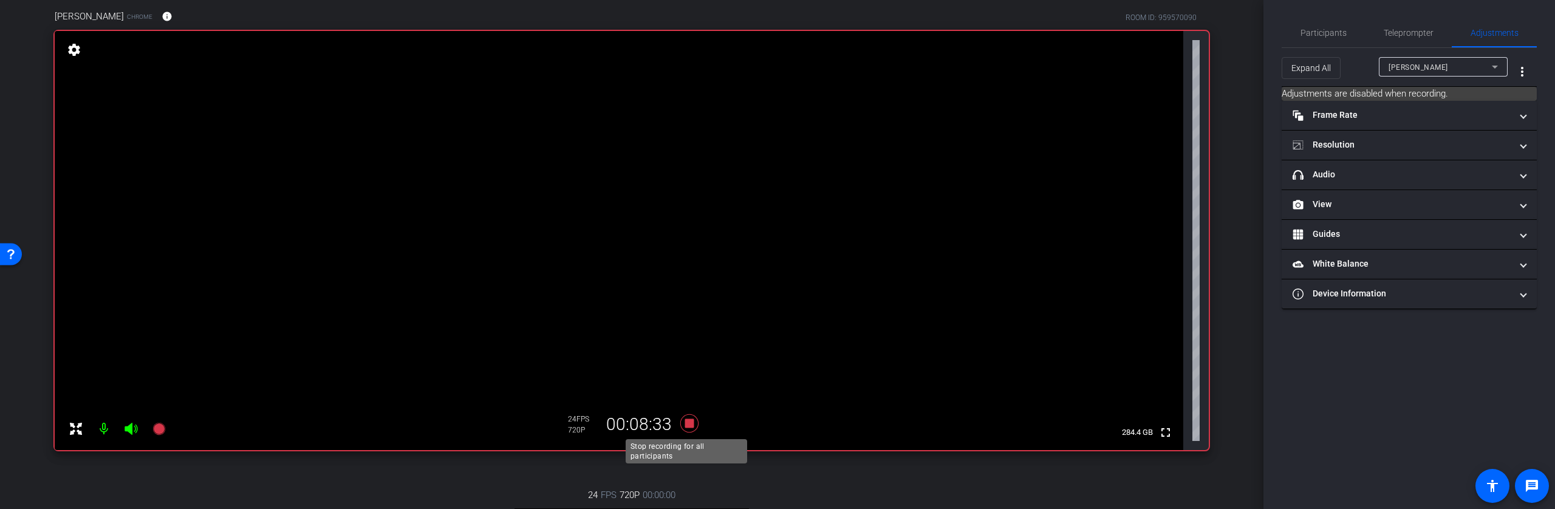
click at [687, 426] on icon at bounding box center [689, 423] width 18 height 18
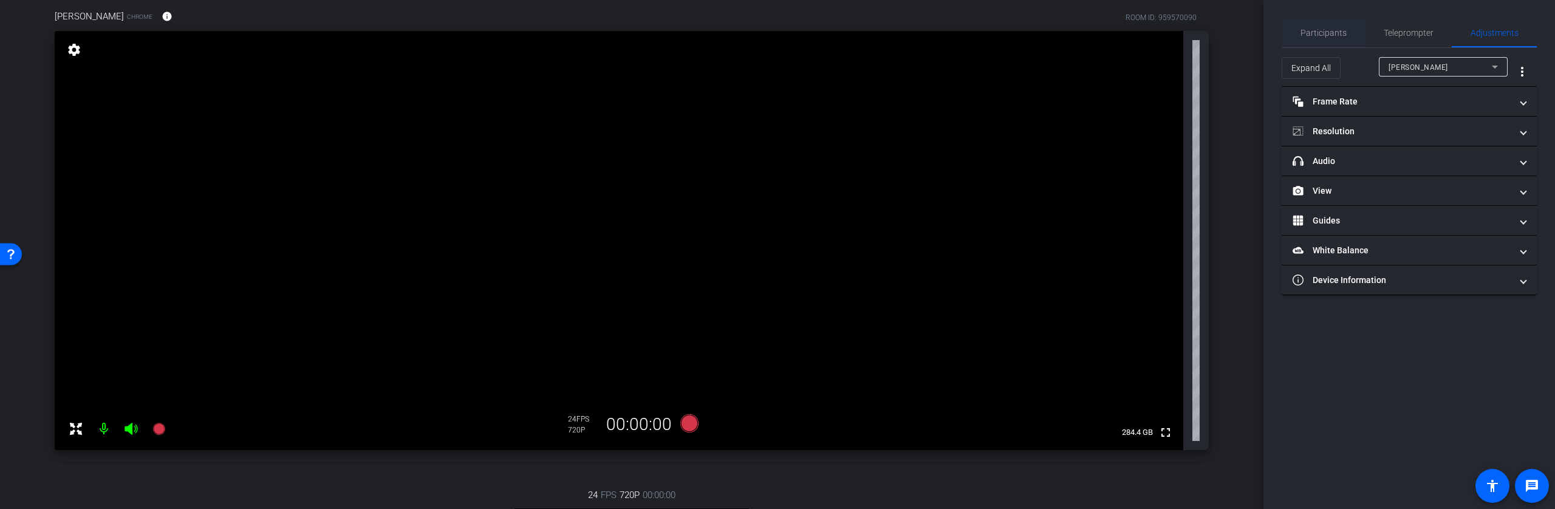
click at [1311, 35] on span "Participants" at bounding box center [1324, 33] width 46 height 9
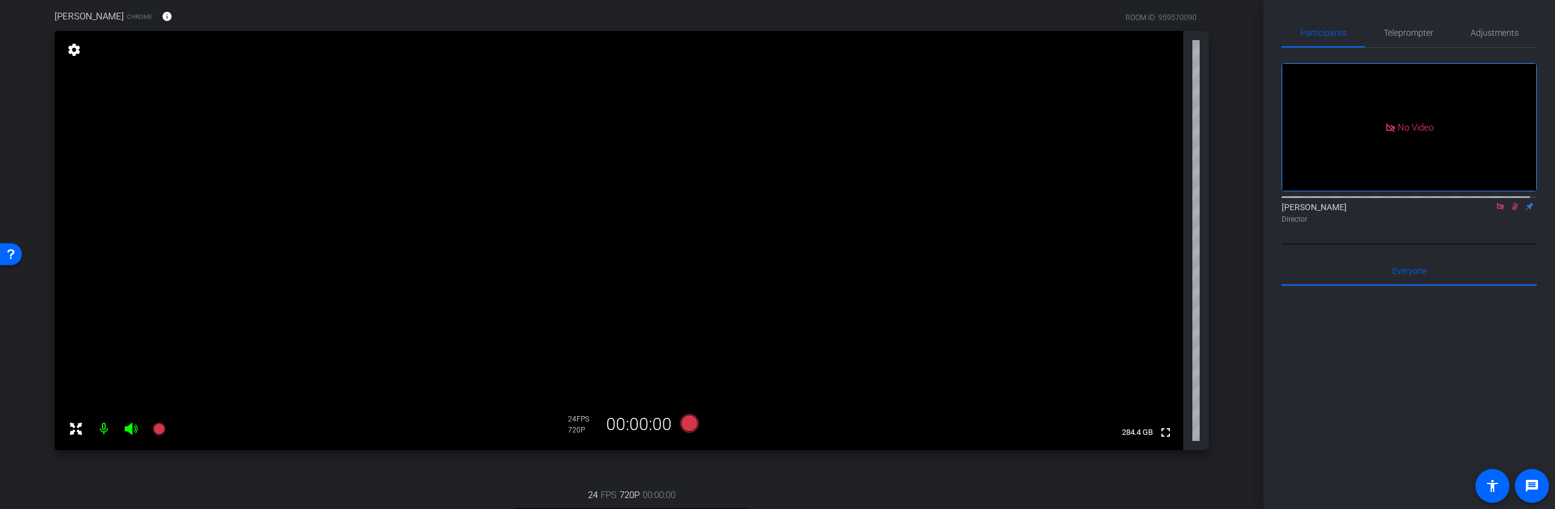
click at [1512, 203] on icon at bounding box center [1515, 207] width 7 height 8
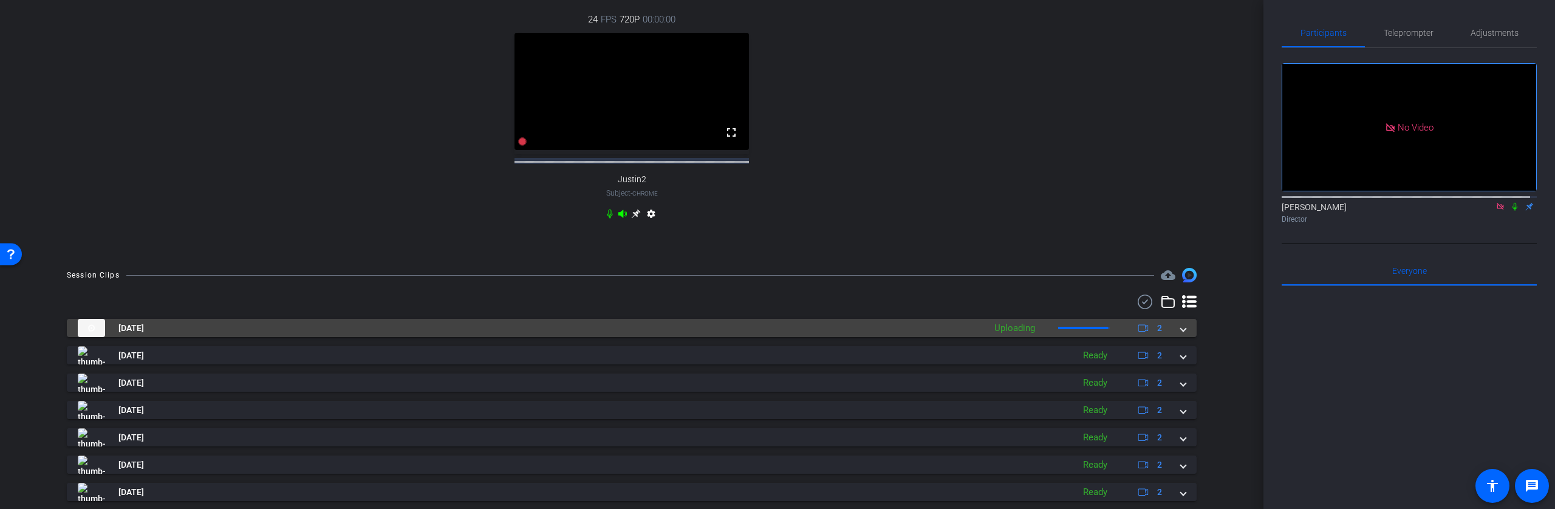
scroll to position [623, 0]
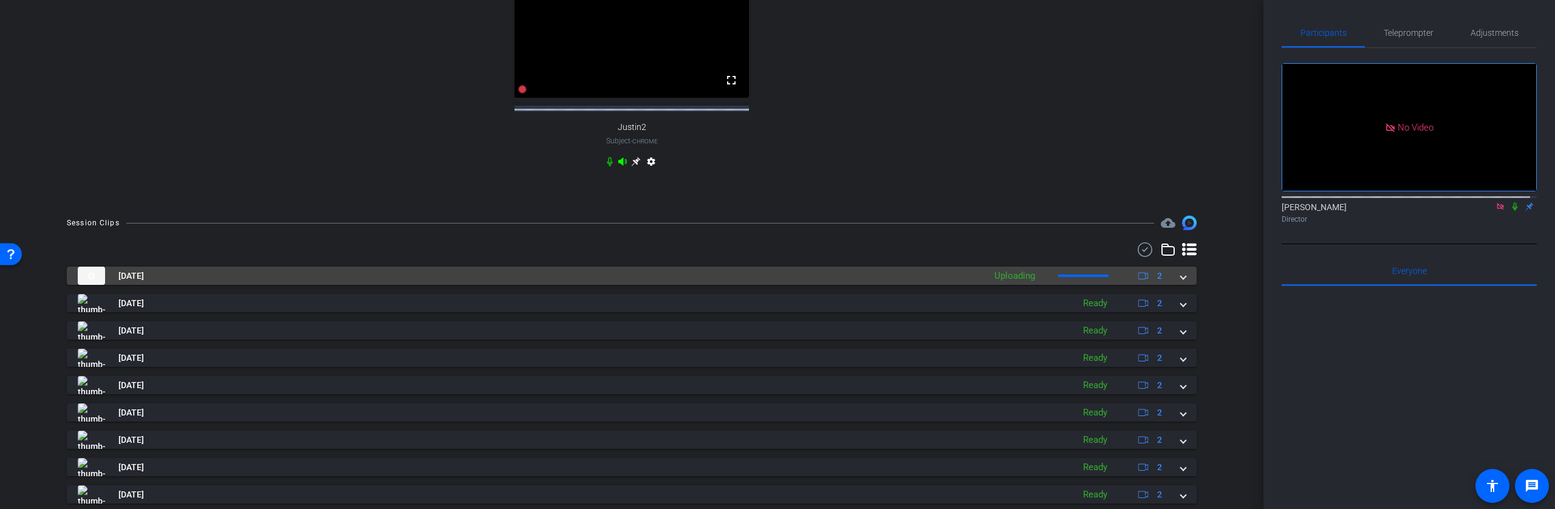
click at [261, 285] on mat-panel-title "Oct 2, 2025" at bounding box center [528, 276] width 901 height 18
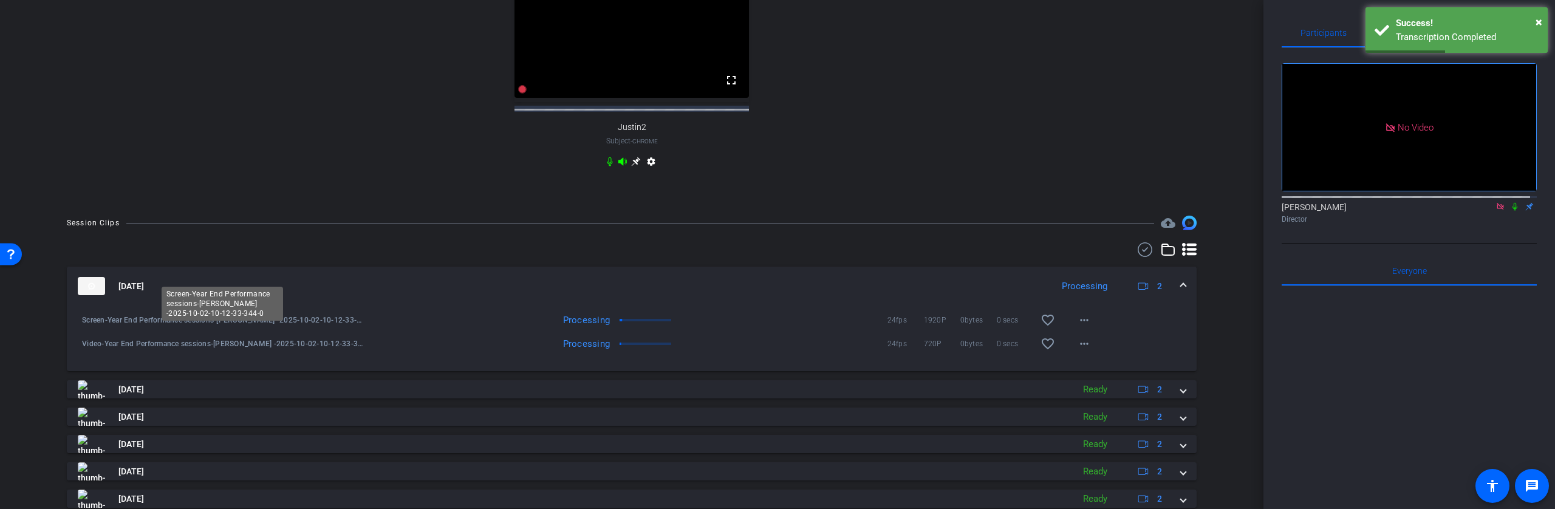
click at [290, 326] on span "Screen-Year End Performance sessions-Marlyn Jasso -2025-10-02-10-12-33-344-0" at bounding box center [223, 320] width 283 height 12
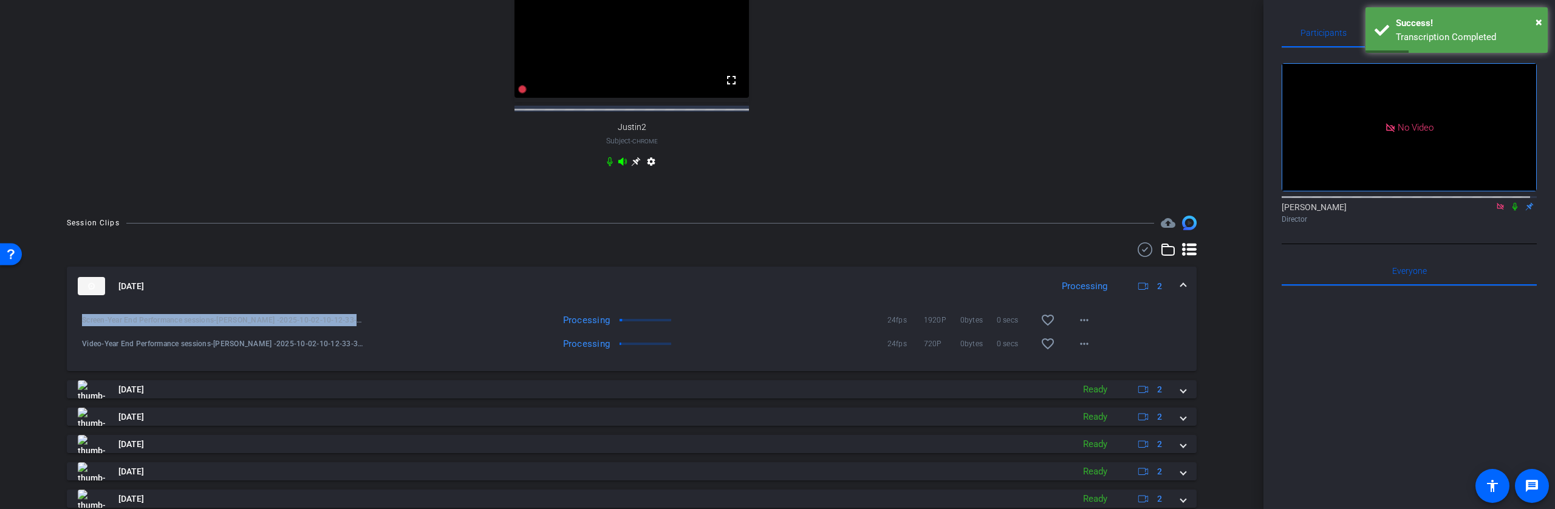
click at [289, 326] on span "Screen-Year End Performance sessions-Marlyn Jasso -2025-10-02-10-12-33-344-0" at bounding box center [223, 320] width 283 height 12
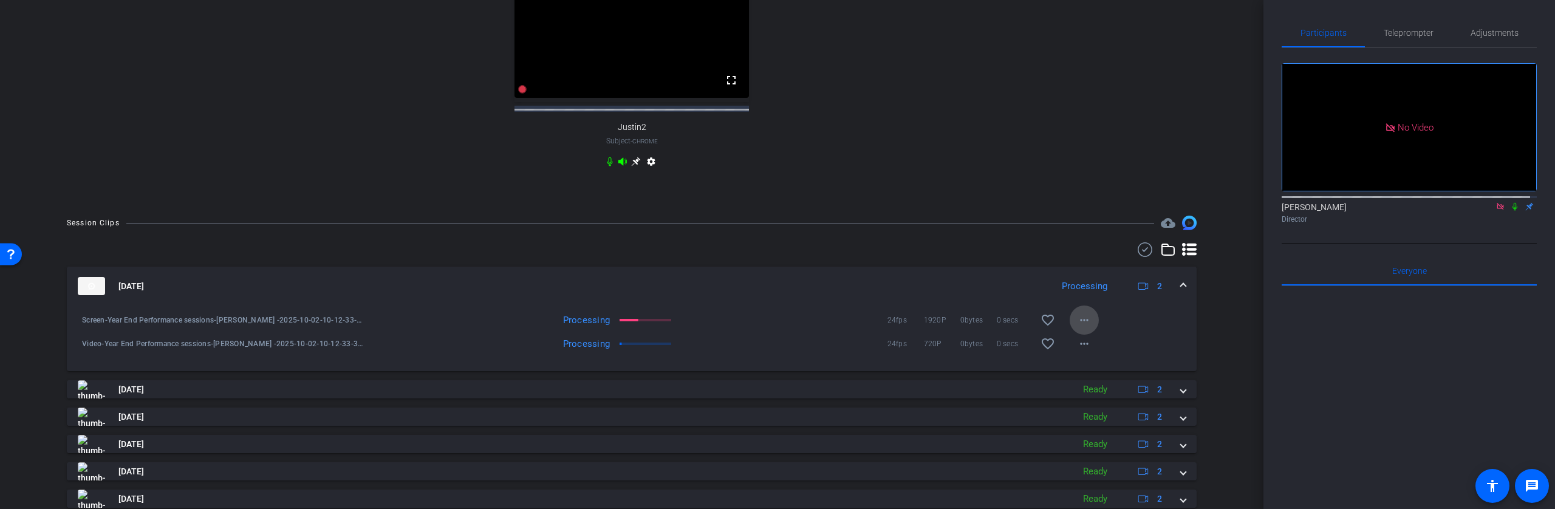
click at [1085, 331] on span at bounding box center [1084, 320] width 29 height 29
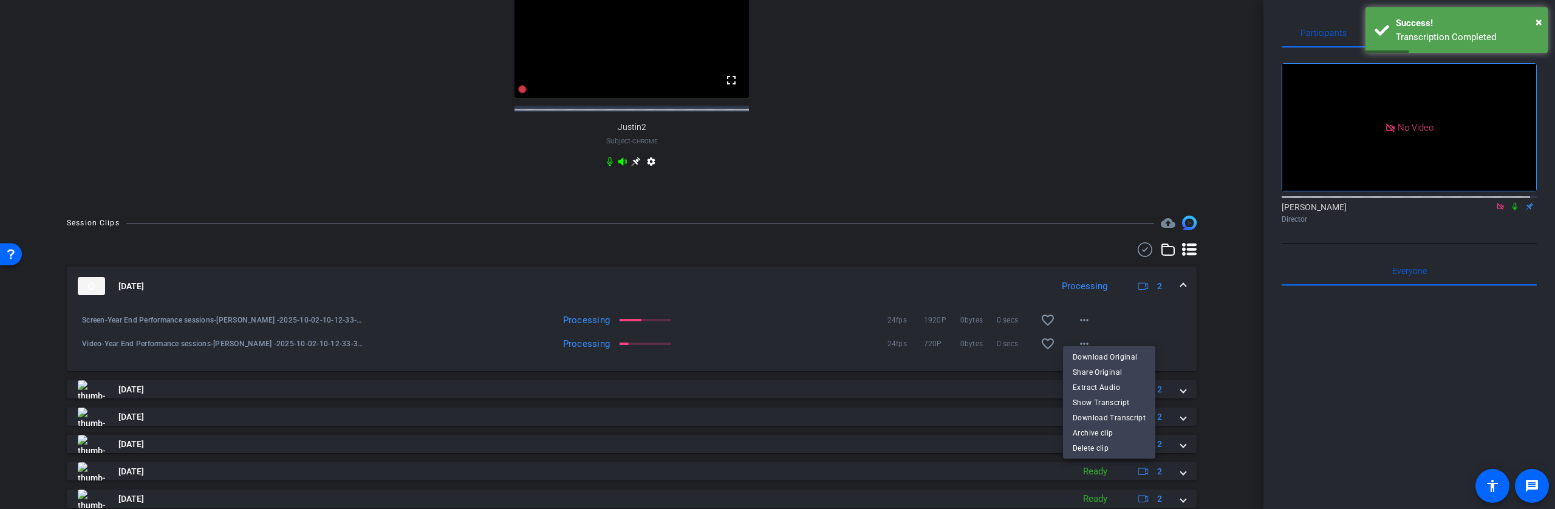
click at [347, 341] on div at bounding box center [777, 254] width 1555 height 509
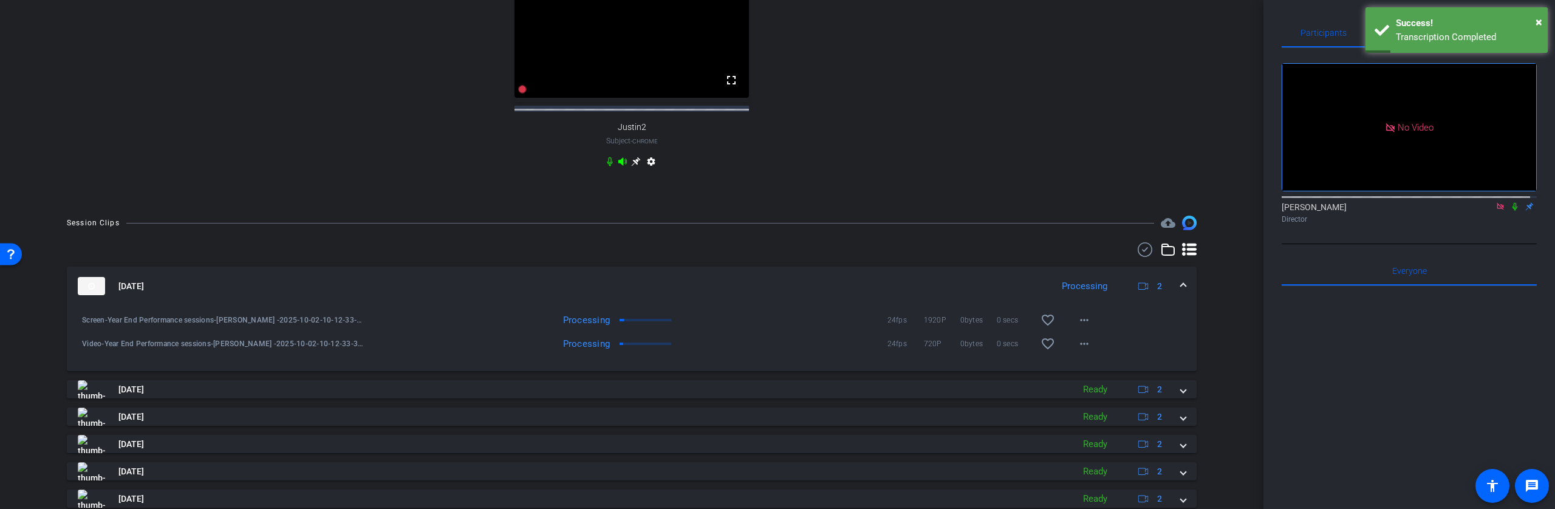
click at [347, 335] on div "Screen-Year End Performance sessions-Marlyn Jasso -2025-10-02-10-12-33-344-0" at bounding box center [220, 320] width 289 height 29
click at [349, 326] on span "Screen-Year End Performance sessions-Marlyn Jasso -2025-10-02-10-12-33-344-0" at bounding box center [223, 320] width 283 height 12
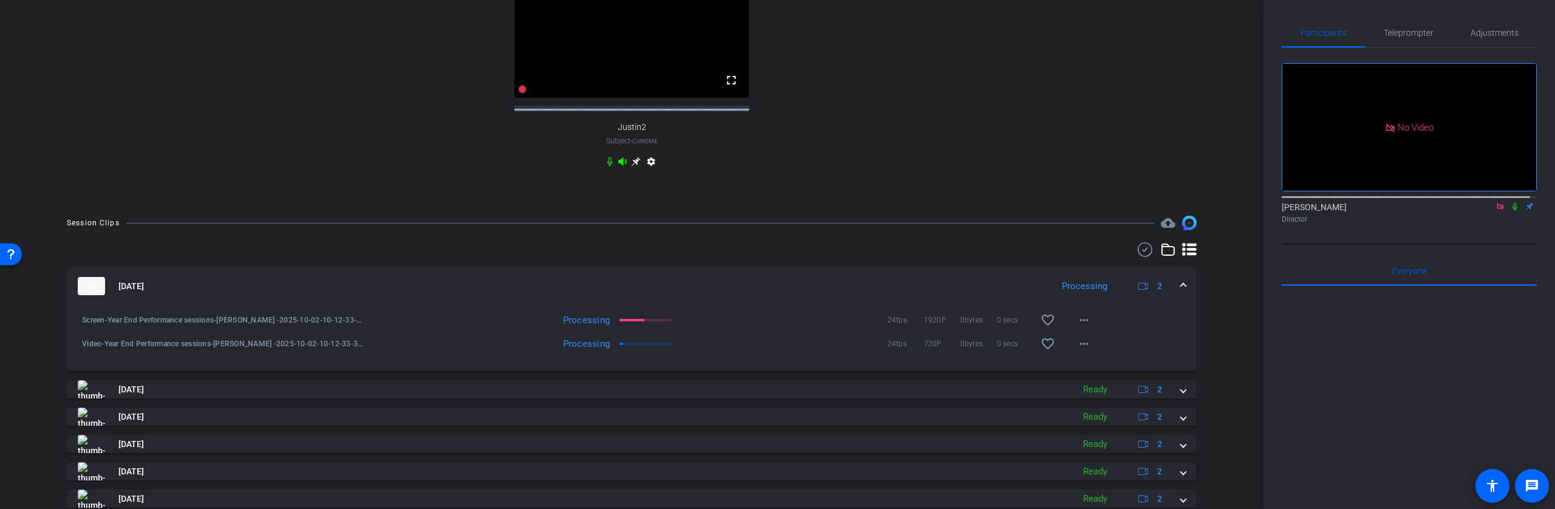
click at [355, 326] on span "Screen-Year End Performance sessions-Marlyn Jasso -2025-10-02-10-12-33-344-0" at bounding box center [223, 320] width 283 height 12
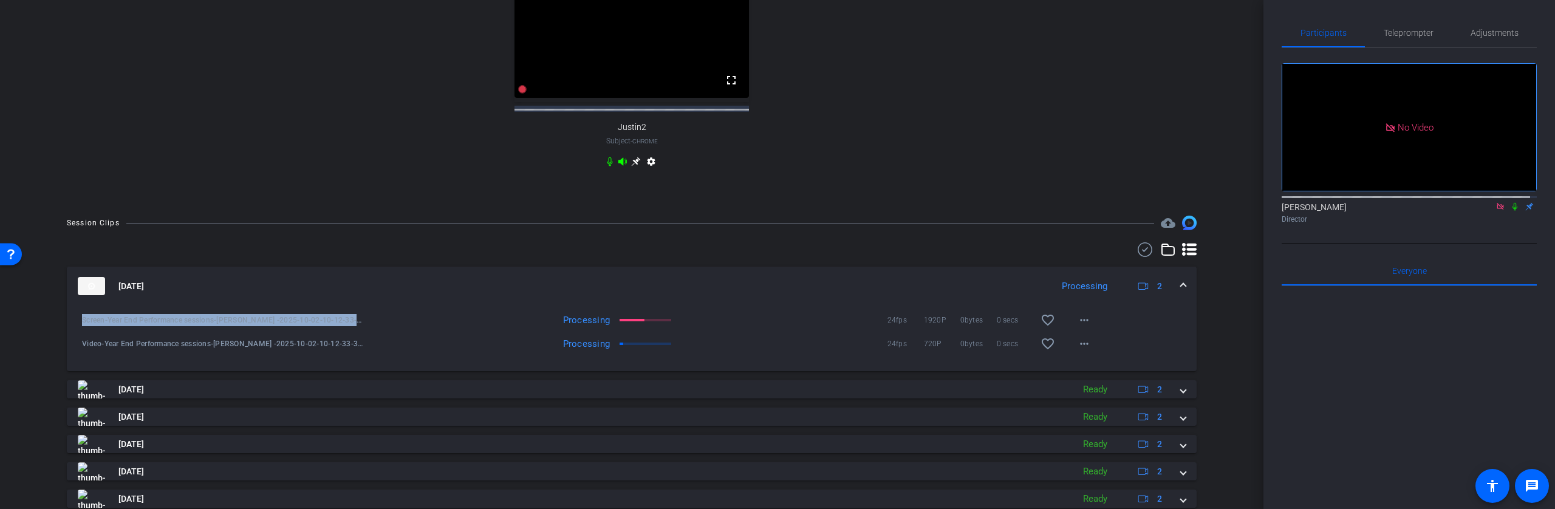
click at [355, 326] on span "Screen-Year End Performance sessions-Marlyn Jasso -2025-10-02-10-12-33-344-0" at bounding box center [223, 320] width 283 height 12
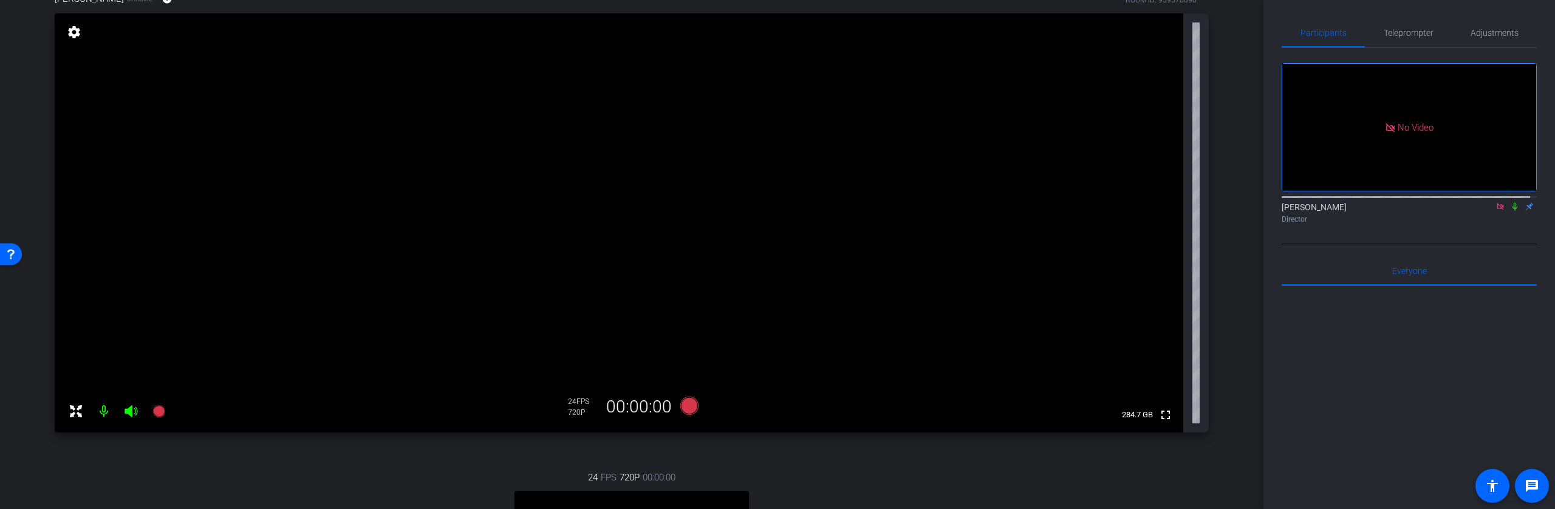
scroll to position [113, 0]
click at [1484, 30] on span "Adjustments" at bounding box center [1495, 33] width 48 height 9
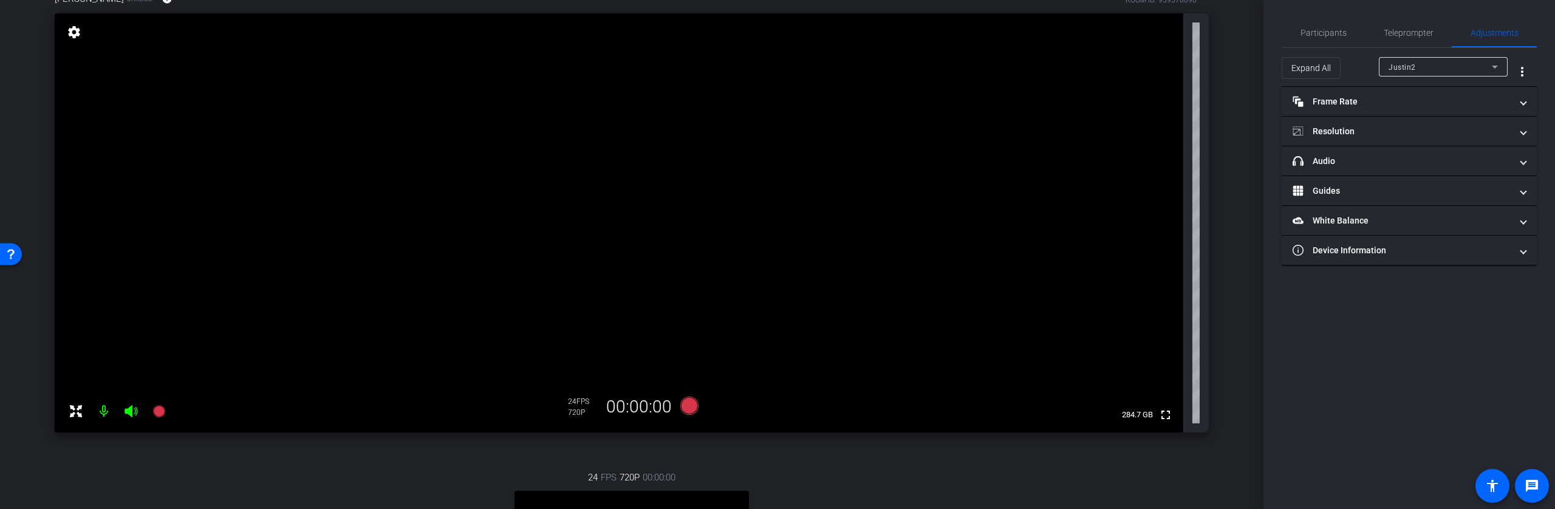
click at [1461, 71] on div "Justin2" at bounding box center [1440, 67] width 103 height 15
click at [1452, 104] on mat-option "Marlyn Jasso" at bounding box center [1443, 110] width 129 height 19
type input "11000"
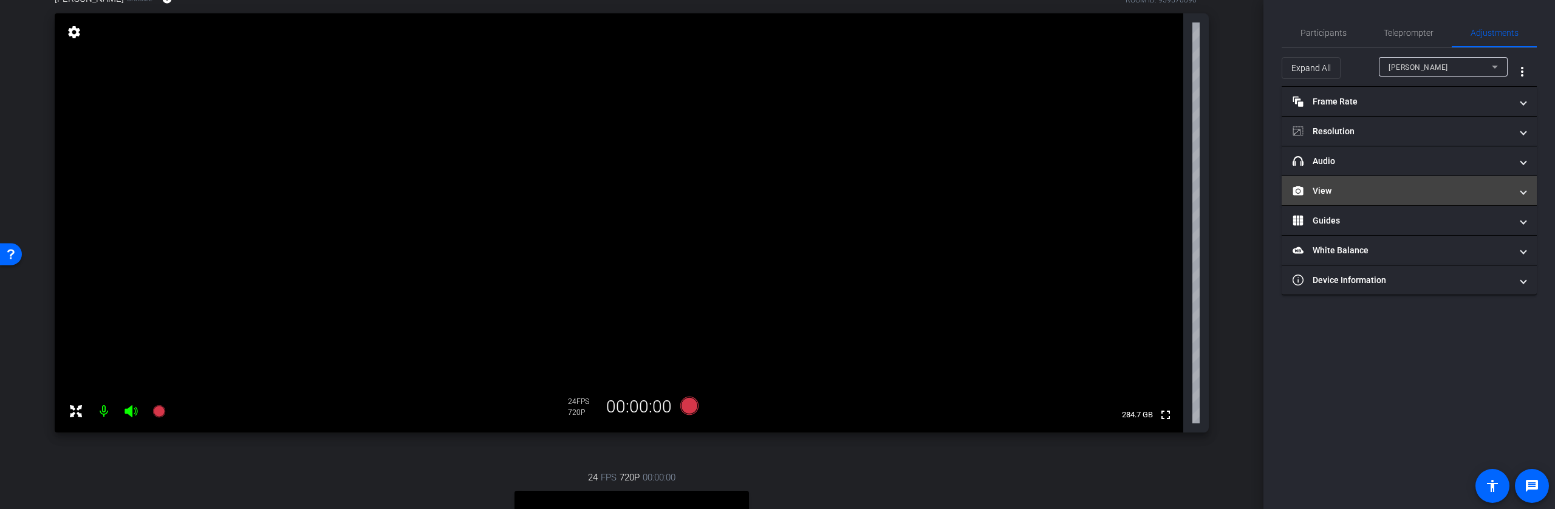
click at [1390, 188] on mat-panel-title "View" at bounding box center [1402, 191] width 219 height 13
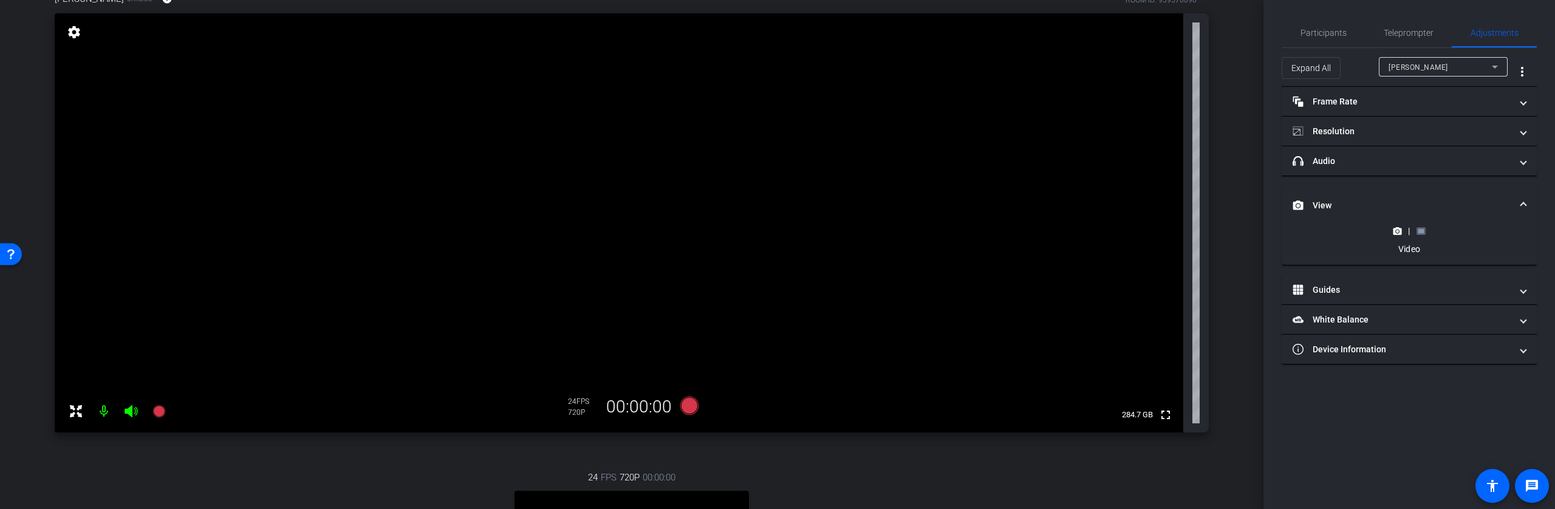
click at [1420, 230] on rect at bounding box center [1421, 230] width 7 height 5
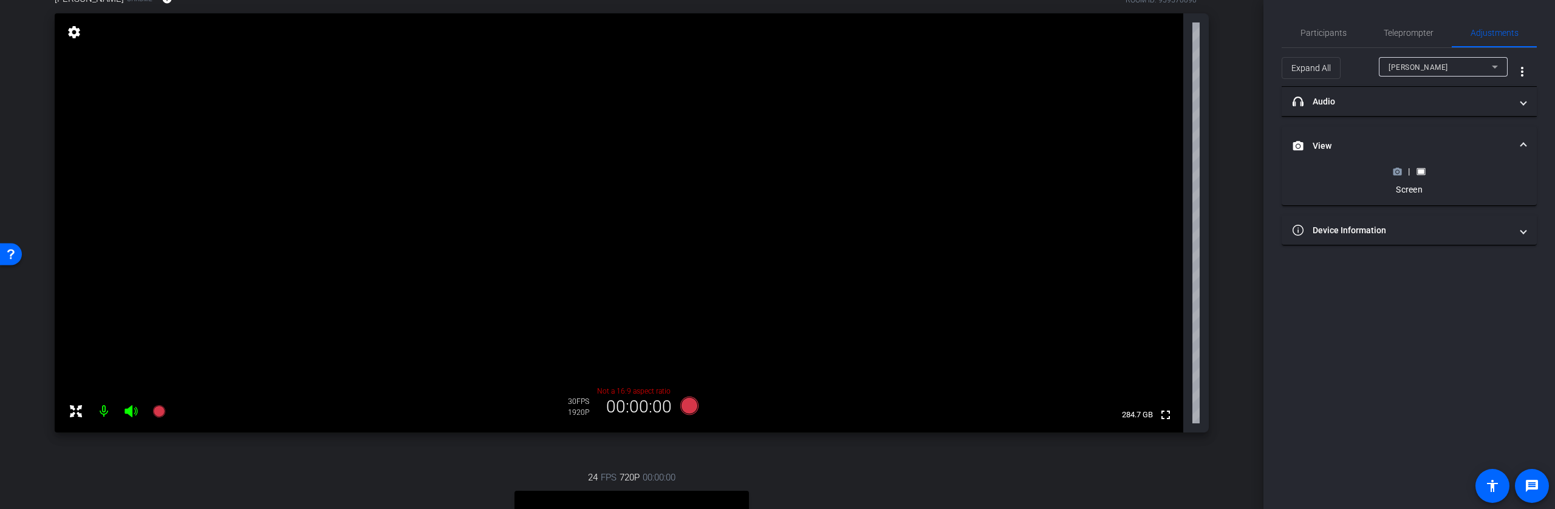
click at [1398, 171] on circle at bounding box center [1397, 171] width 3 height 3
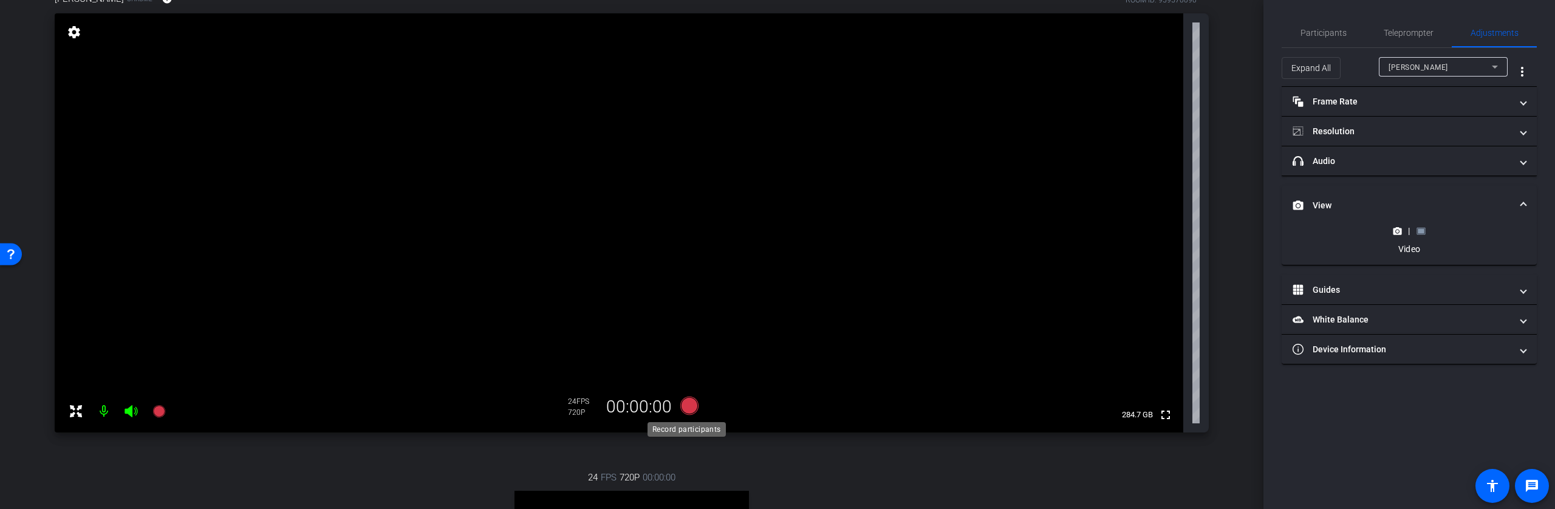
click at [686, 409] on icon at bounding box center [689, 406] width 18 height 18
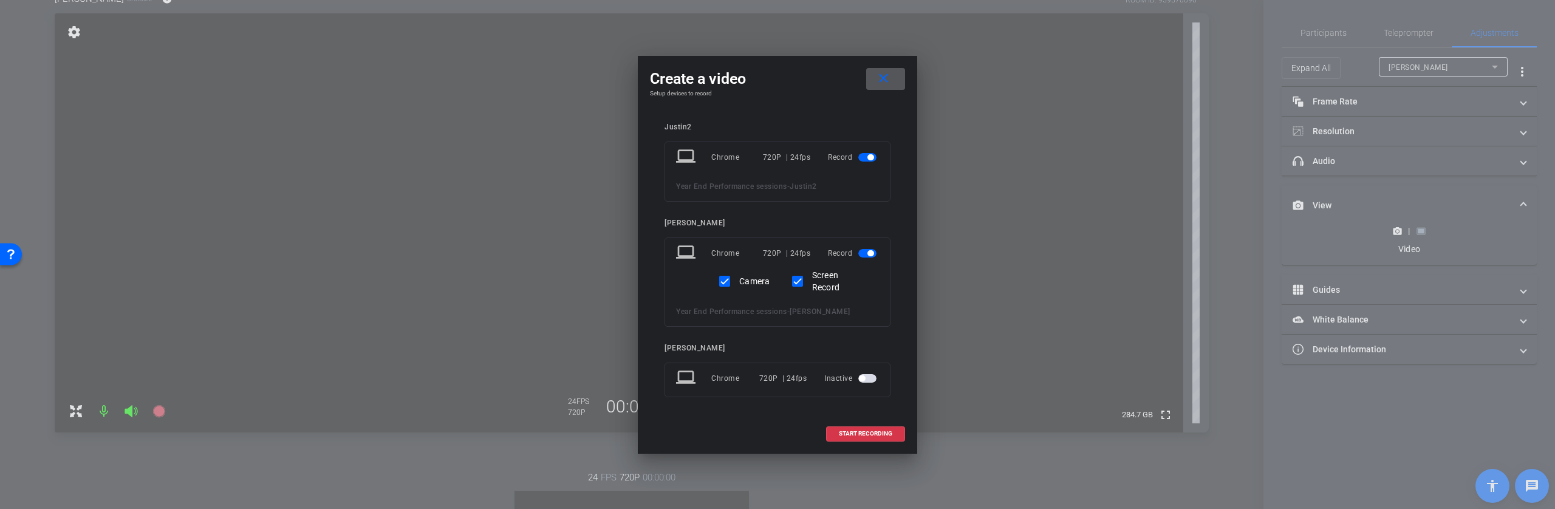
click at [875, 76] on button "close" at bounding box center [885, 79] width 39 height 22
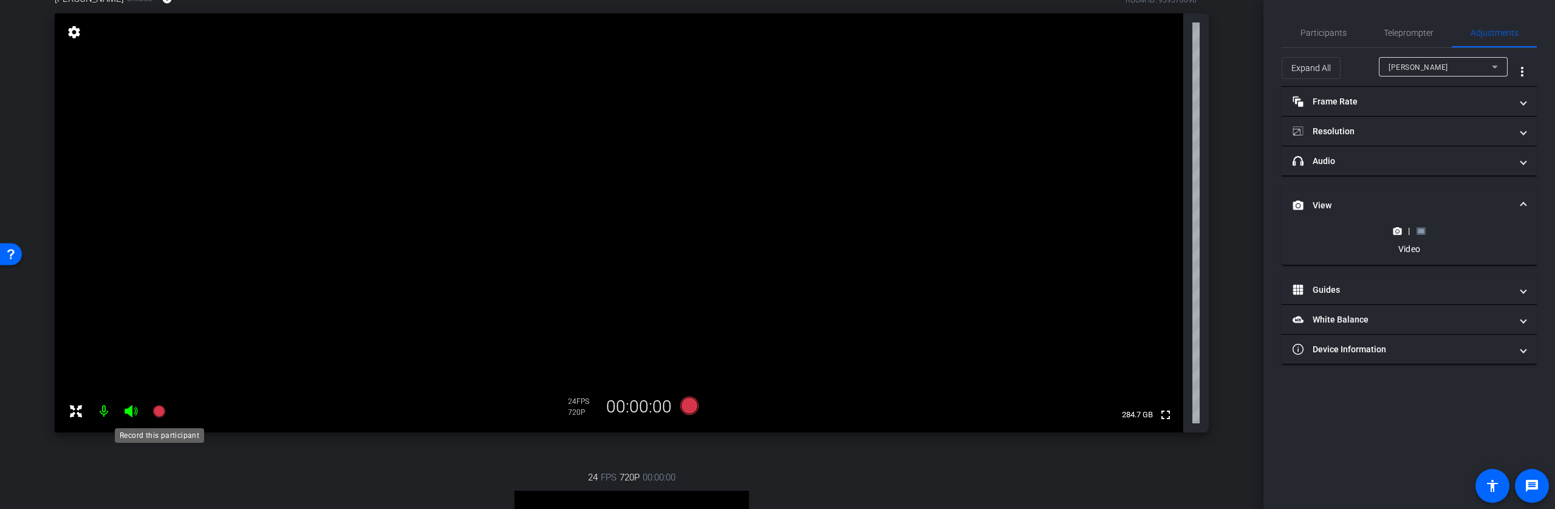
click at [160, 411] on icon at bounding box center [158, 411] width 12 height 12
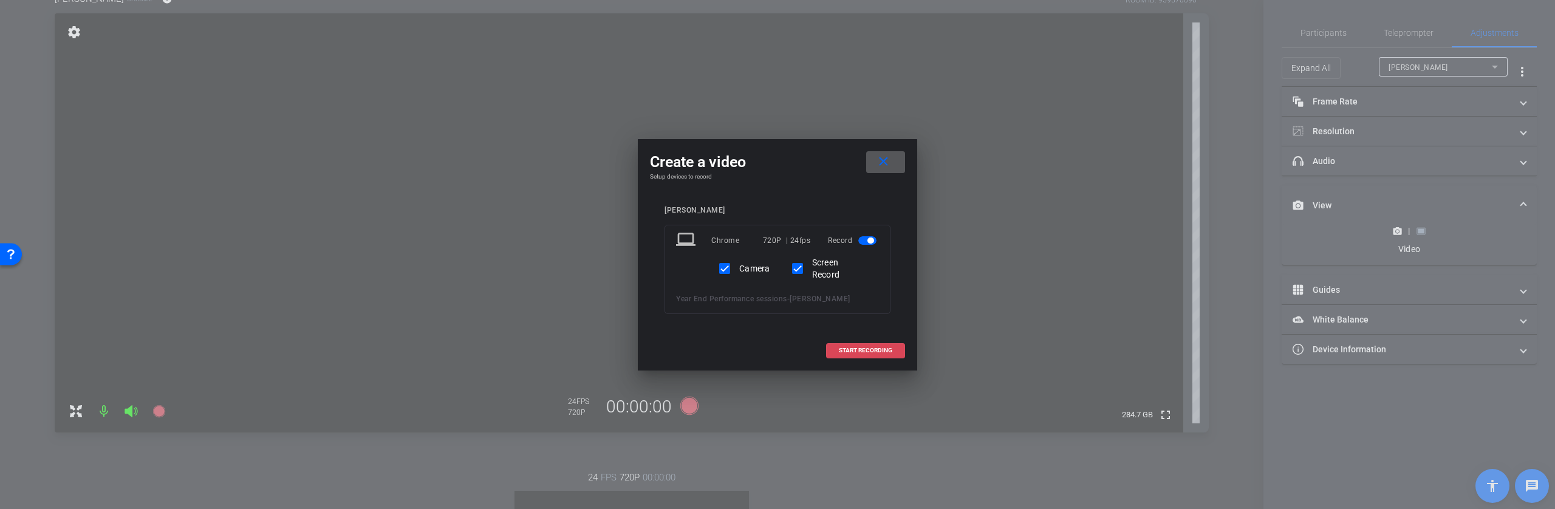
click at [861, 351] on span "START RECORDING" at bounding box center [865, 350] width 53 height 6
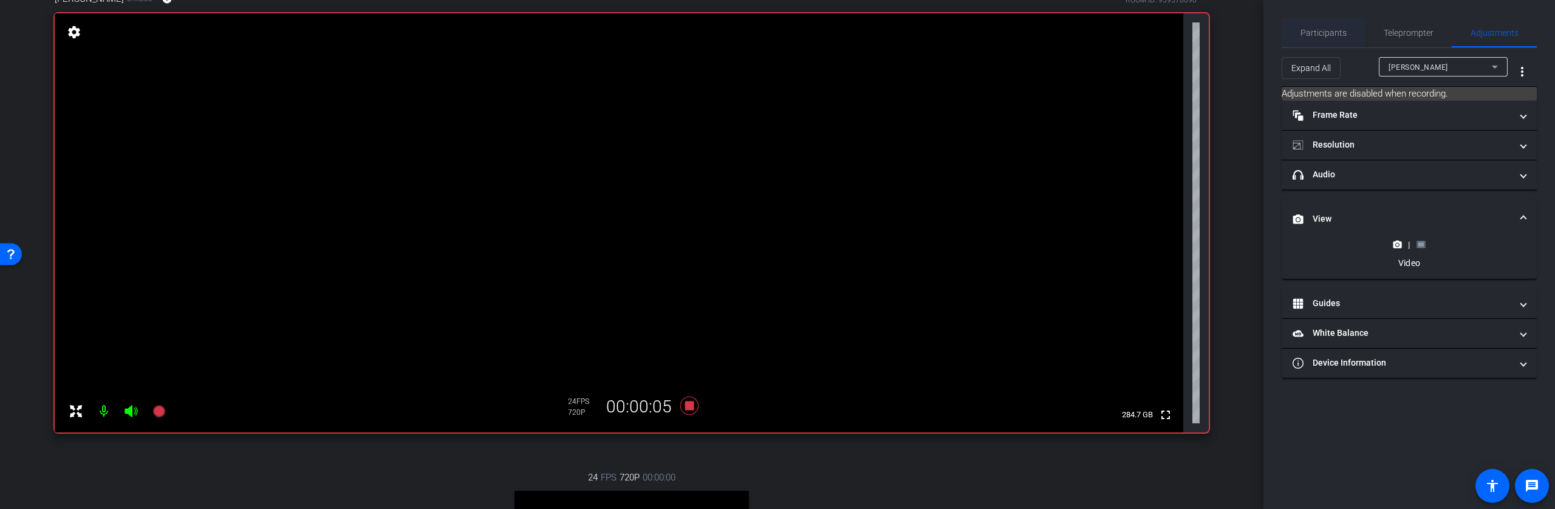
click at [1316, 38] on span "Participants" at bounding box center [1324, 32] width 46 height 29
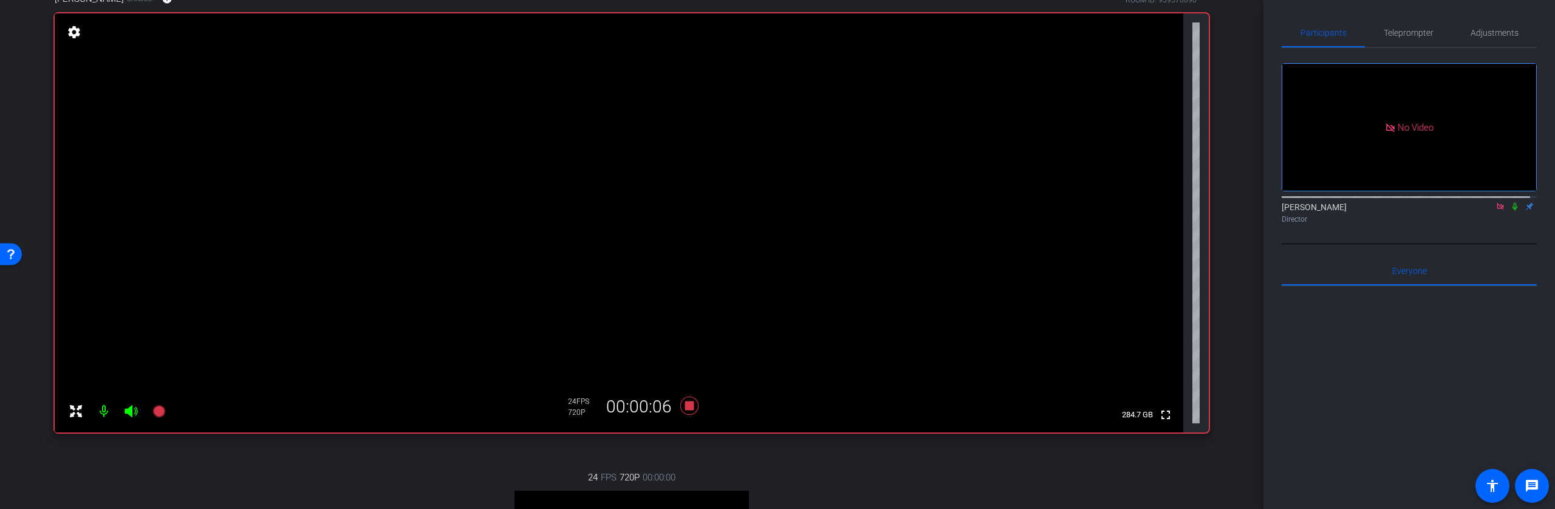
click at [1512, 203] on icon at bounding box center [1514, 207] width 5 height 8
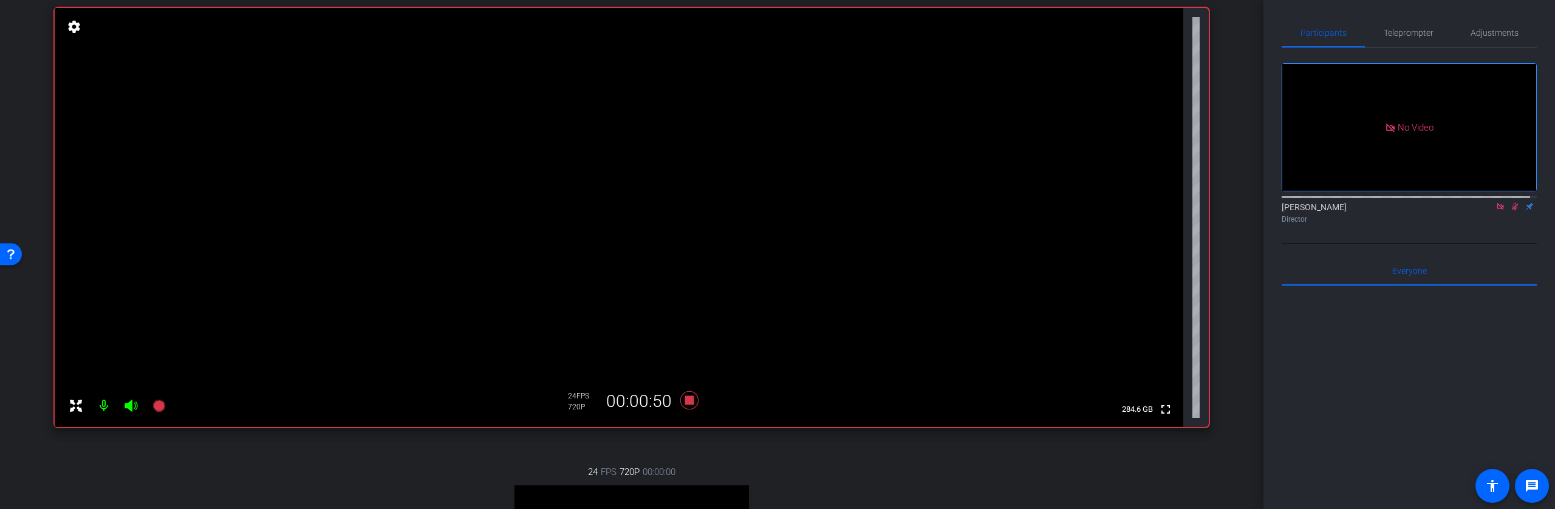
scroll to position [117, 0]
click at [684, 400] on icon at bounding box center [689, 401] width 18 height 18
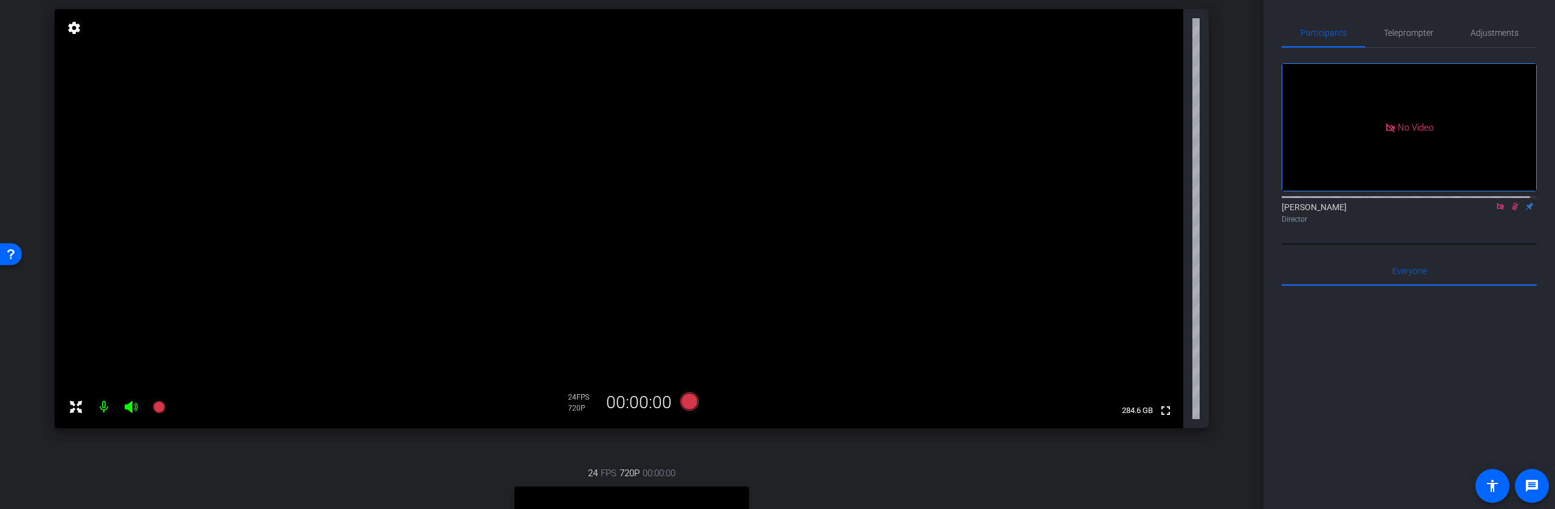
click at [1510, 202] on icon at bounding box center [1515, 206] width 10 height 9
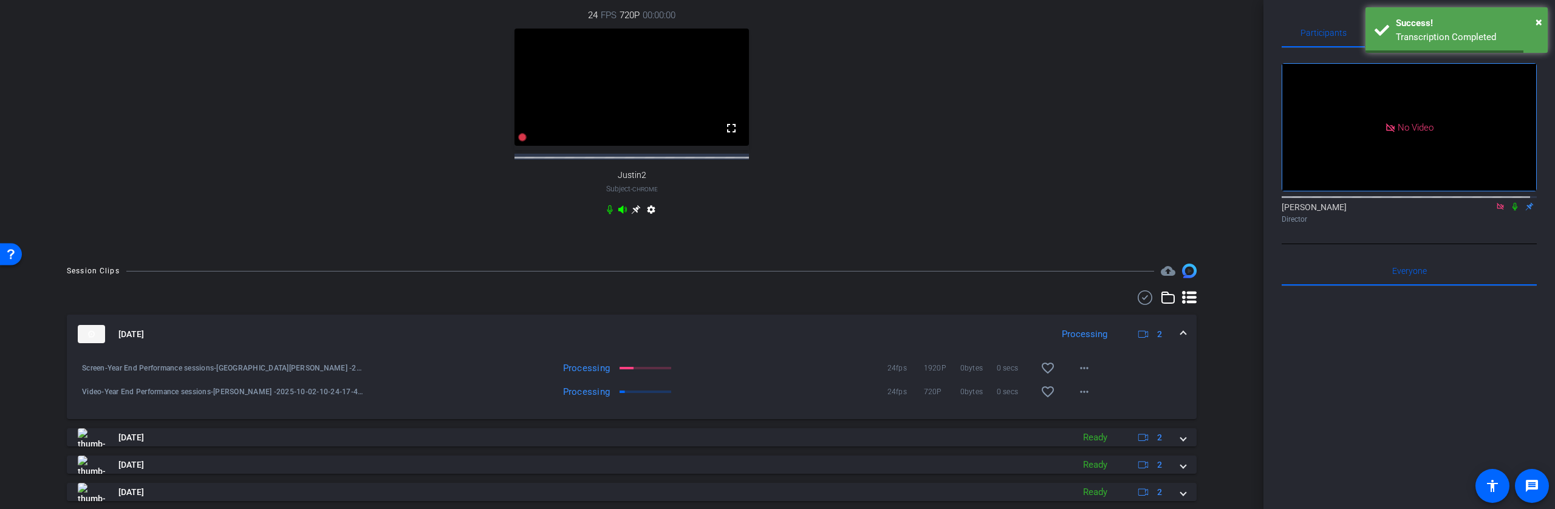
scroll to position [576, 0]
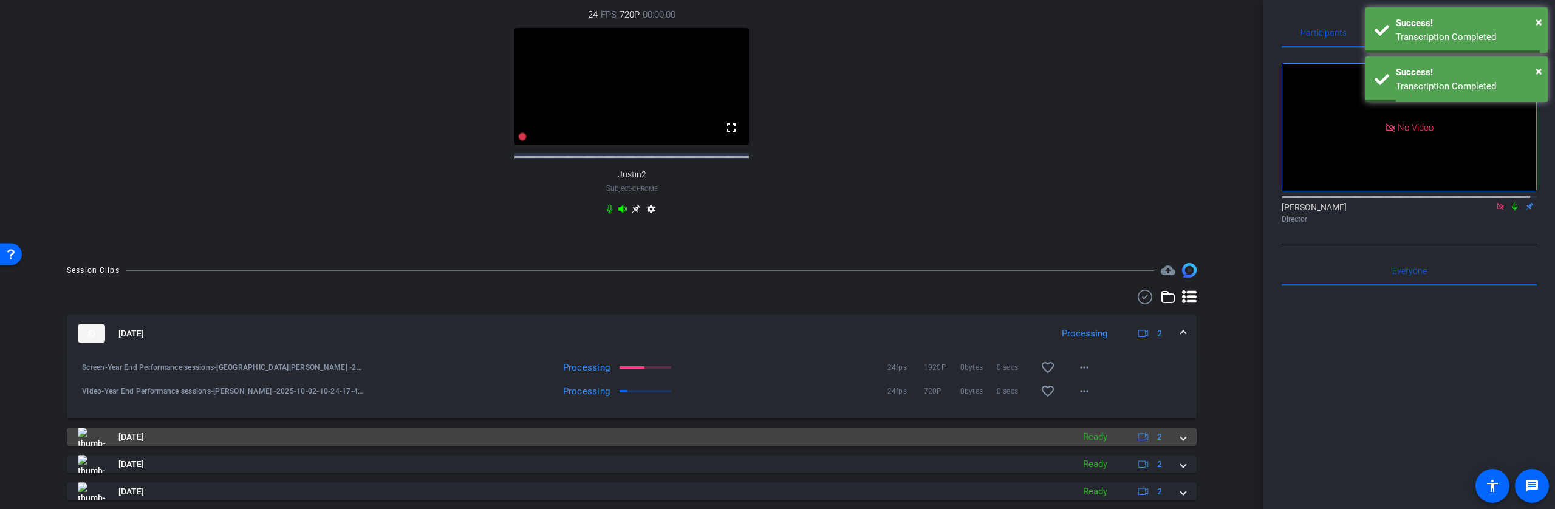
click at [673, 439] on mat-panel-title "Oct 2, 2025" at bounding box center [573, 437] width 990 height 18
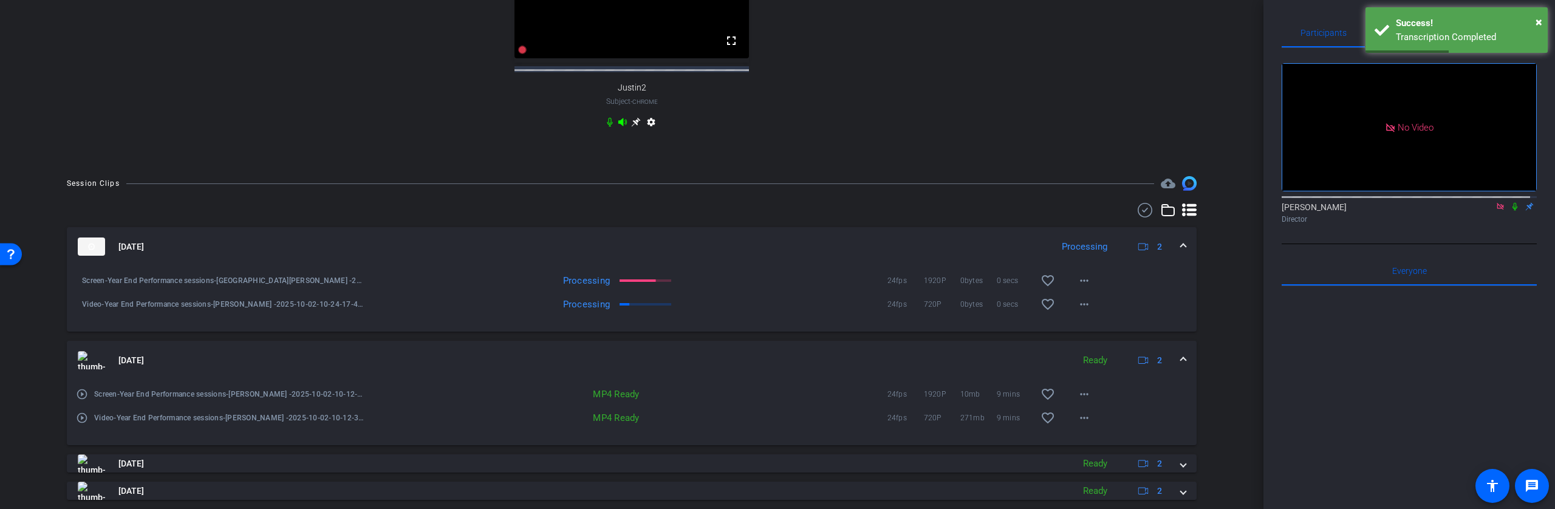
scroll to position [675, 0]
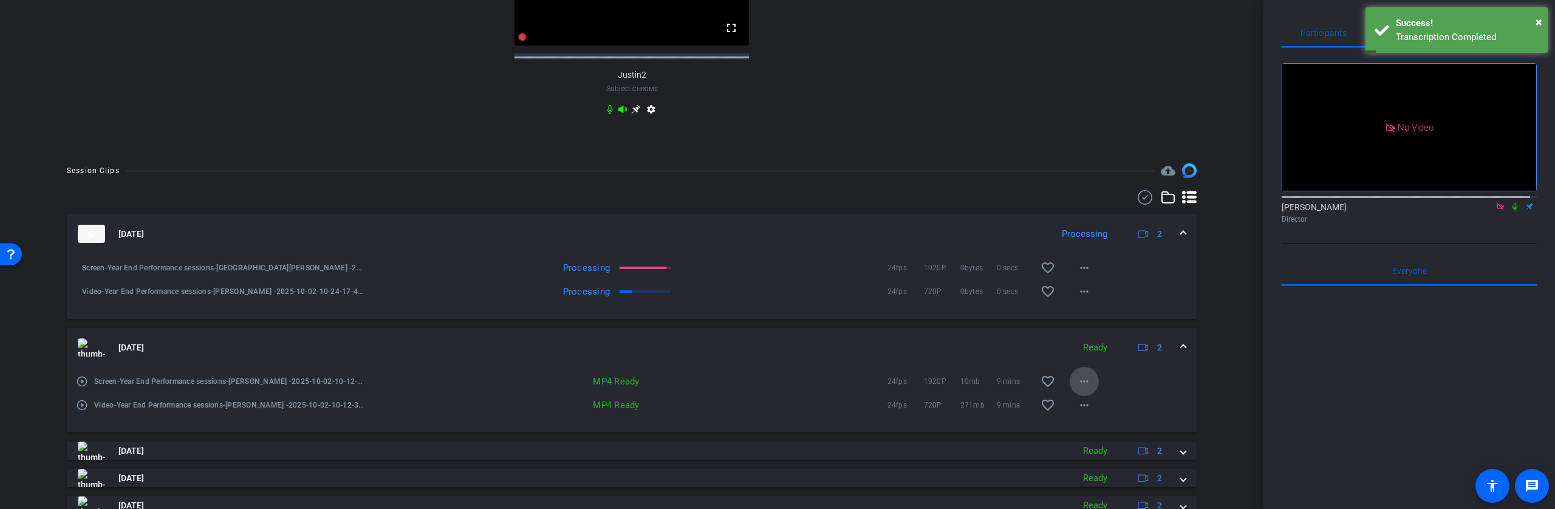
click at [1087, 393] on span at bounding box center [1084, 381] width 29 height 29
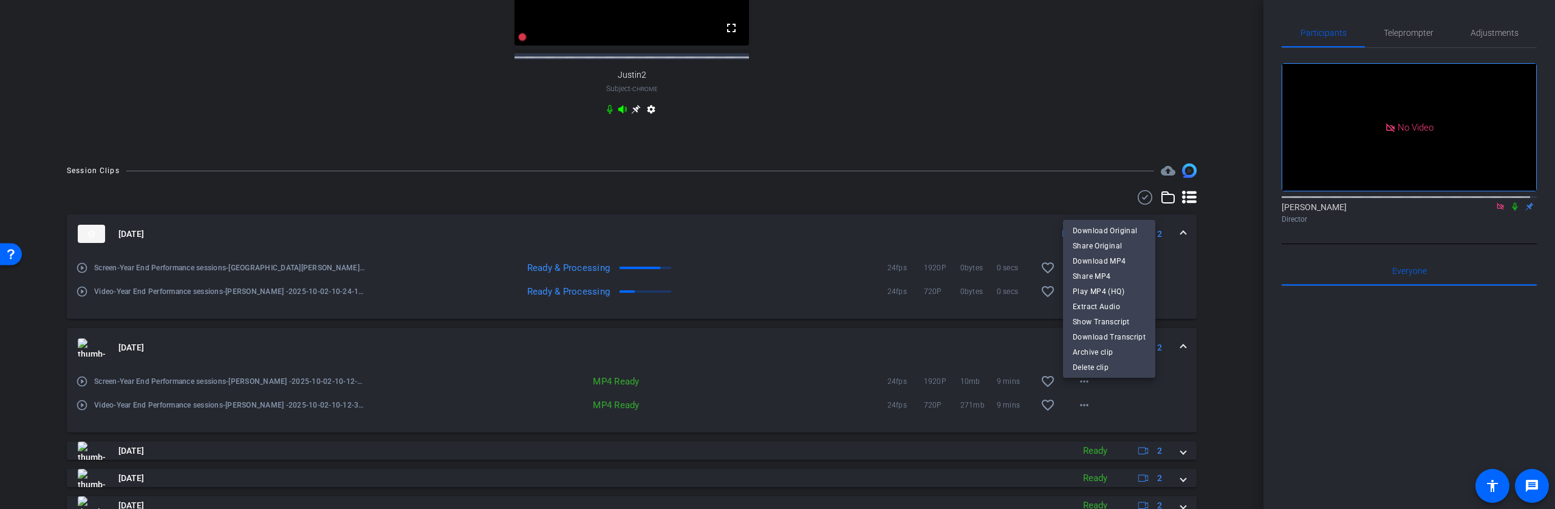
click at [948, 137] on div at bounding box center [777, 254] width 1555 height 509
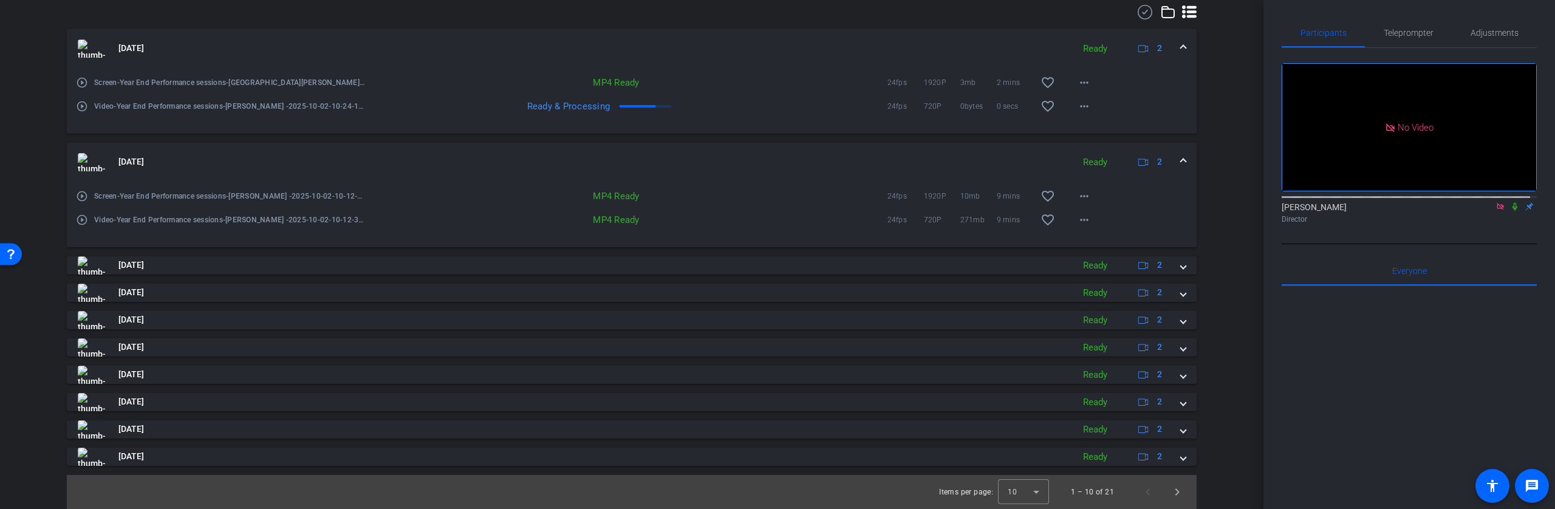
scroll to position [376, 0]
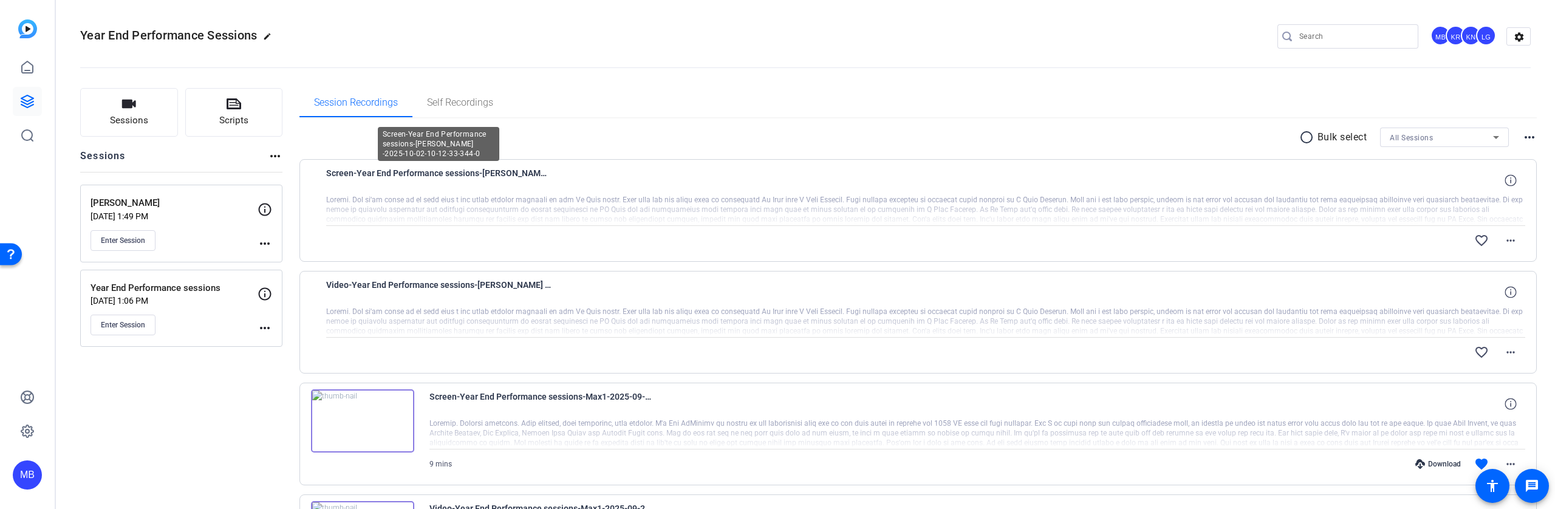
click at [515, 176] on span "Screen-Year End Performance sessions-Marlyn Jasso -2025-10-02-10-12-33-344-0" at bounding box center [438, 180] width 225 height 29
click at [518, 173] on span "Screen-Year End Performance sessions-Marlyn Jasso -2025-10-02-10-12-33-344-0" at bounding box center [438, 180] width 225 height 29
click at [1508, 244] on mat-icon "more_horiz" at bounding box center [1510, 240] width 15 height 15
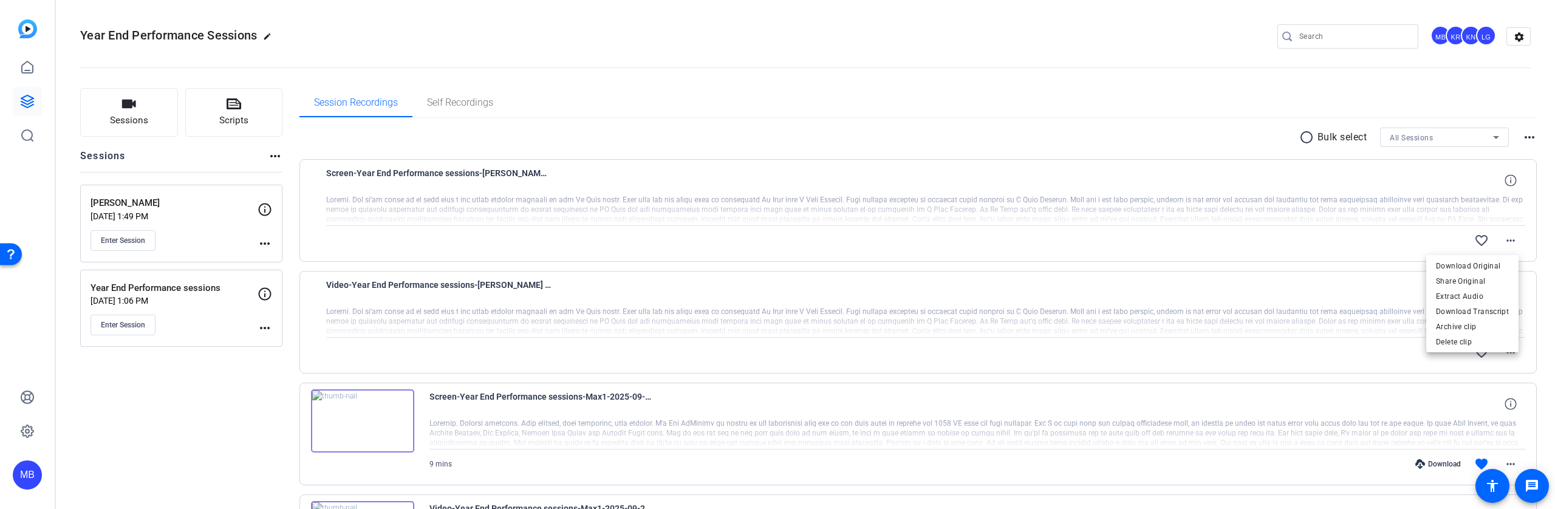
click at [1387, 251] on div at bounding box center [777, 254] width 1555 height 509
click at [1505, 179] on icon at bounding box center [1511, 180] width 12 height 12
click at [1508, 288] on icon at bounding box center [1511, 292] width 12 height 12
click at [1347, 290] on div "Video-Year End Performance sessions-Marlyn Jasso -2025-10-02-10-12-33-344-0 720…" at bounding box center [926, 292] width 1200 height 29
click at [1503, 347] on mat-icon "more_horiz" at bounding box center [1510, 352] width 15 height 15
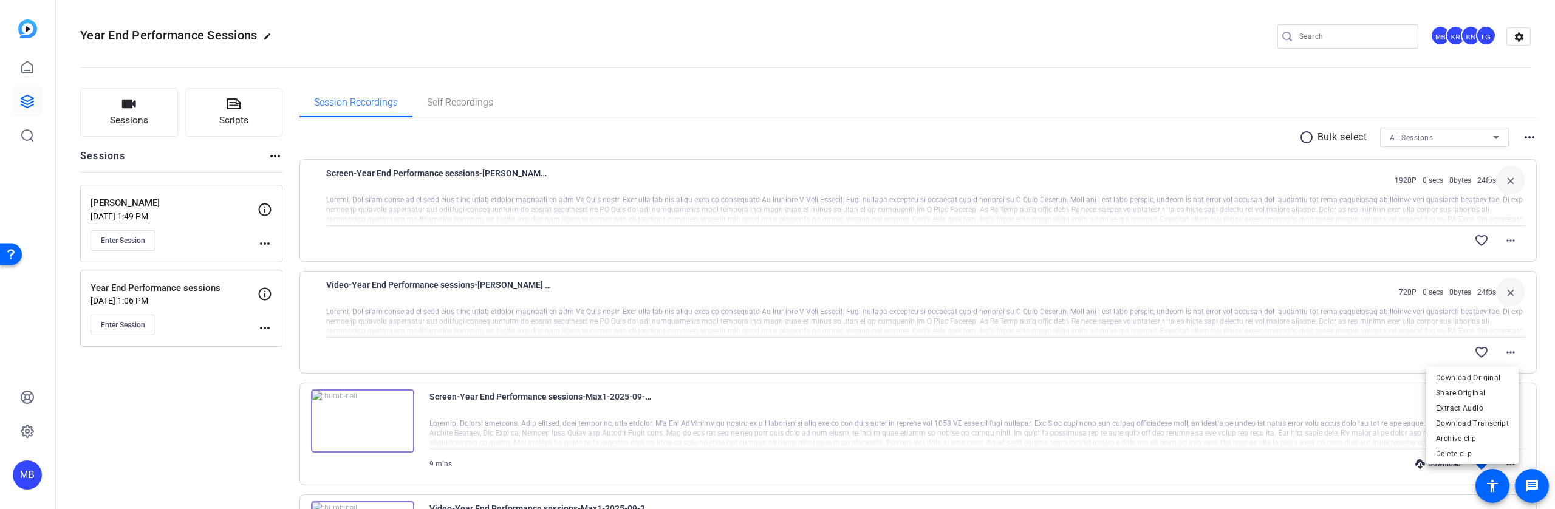
click at [540, 282] on div at bounding box center [777, 254] width 1555 height 509
click at [538, 284] on span "Video-Year End Performance sessions-Marlyn Jasso -2025-10-02-10-12-33-344-0" at bounding box center [438, 292] width 225 height 29
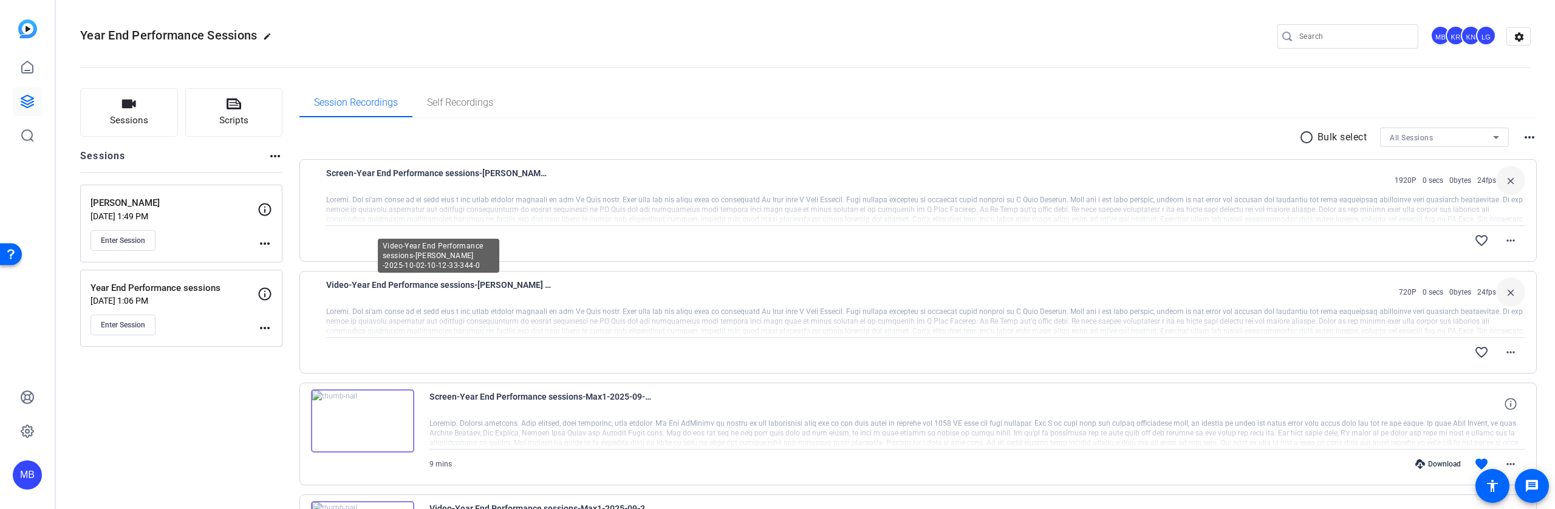
click at [538, 284] on span "Video-Year End Performance sessions-Marlyn Jasso -2025-10-02-10-12-33-344-0" at bounding box center [438, 292] width 225 height 29
click at [544, 284] on span "Video-Year End Performance sessions-Marlyn Jasso -2025-10-02-10-12-33-344-0" at bounding box center [438, 292] width 225 height 29
click at [1302, 138] on mat-icon "radio_button_unchecked" at bounding box center [1308, 137] width 18 height 15
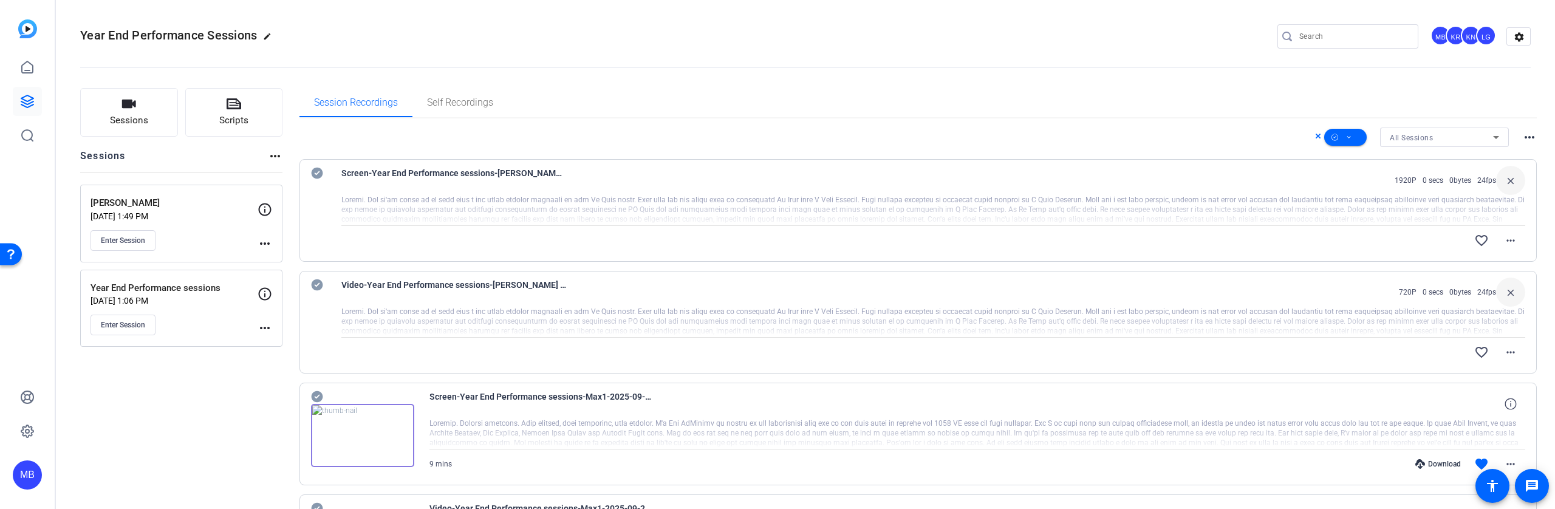
click at [1316, 134] on icon at bounding box center [1318, 136] width 5 height 5
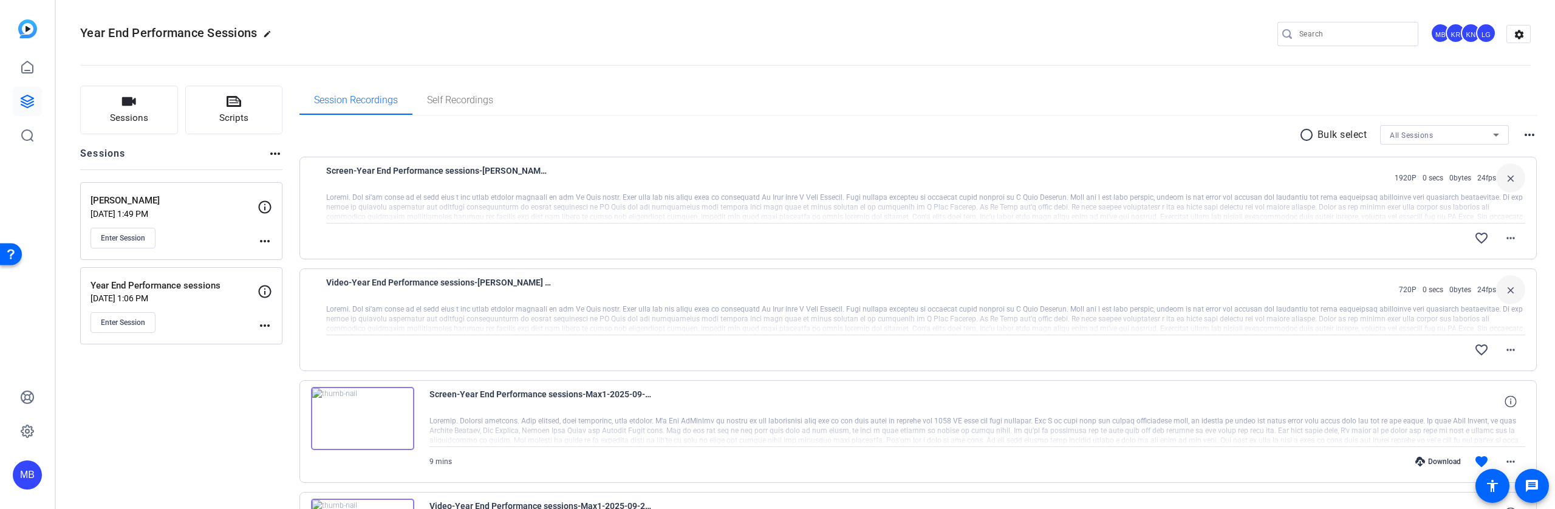
click at [644, 293] on div "Video-Year End Performance sessions-Marlyn Jasso -2025-10-02-10-12-33-344-0 720…" at bounding box center [926, 289] width 1200 height 29
click at [1505, 239] on mat-icon "more_horiz" at bounding box center [1510, 238] width 15 height 15
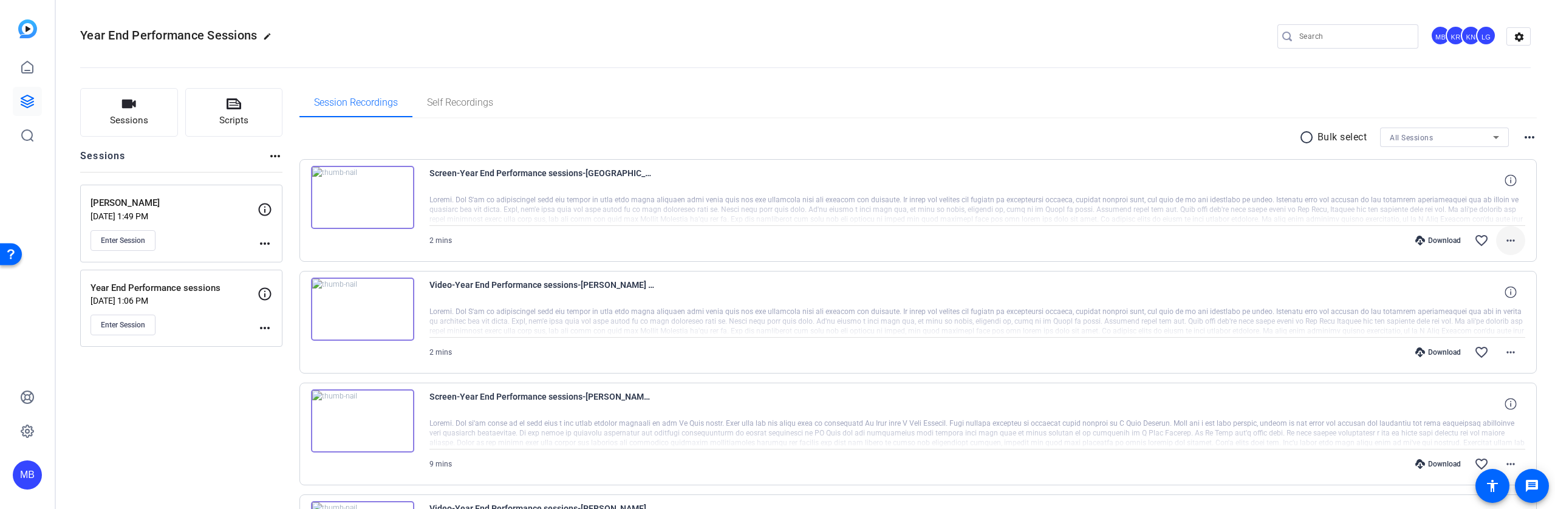
click at [1509, 239] on mat-icon "more_horiz" at bounding box center [1510, 240] width 15 height 15
click at [1486, 292] on span "Download MP4" at bounding box center [1472, 296] width 73 height 15
click at [1509, 349] on mat-icon "more_horiz" at bounding box center [1510, 352] width 15 height 15
click at [1481, 234] on span "Download MP4" at bounding box center [1472, 236] width 73 height 15
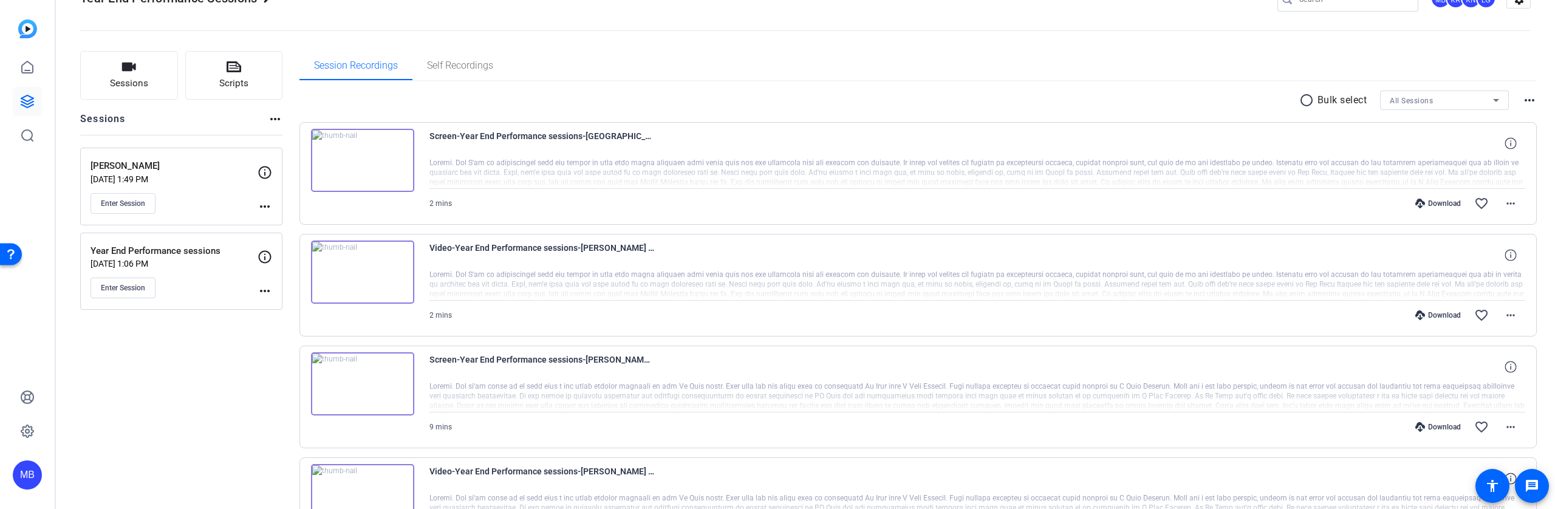
scroll to position [210, 0]
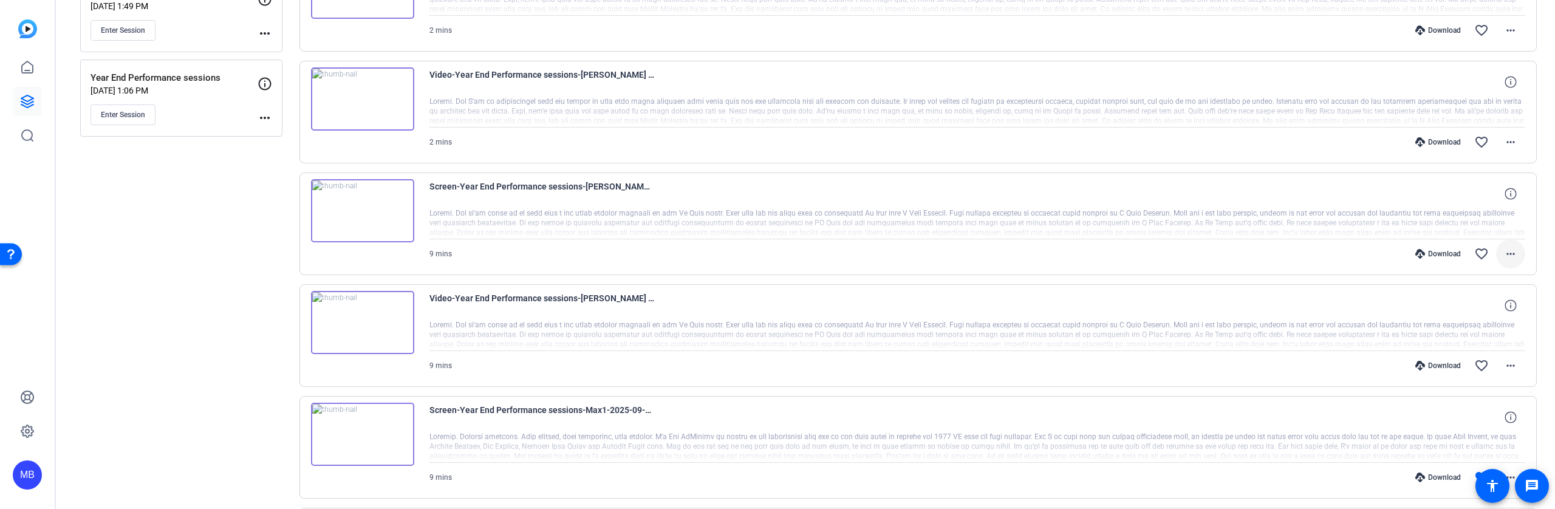
click at [1511, 250] on button "more_horiz" at bounding box center [1510, 253] width 29 height 29
click at [1492, 303] on span "Download MP4" at bounding box center [1472, 309] width 73 height 15
click at [1503, 366] on mat-icon "more_horiz" at bounding box center [1510, 365] width 15 height 15
click at [1478, 250] on span "Download MP4" at bounding box center [1472, 249] width 73 height 15
